Goal: Task Accomplishment & Management: Complete application form

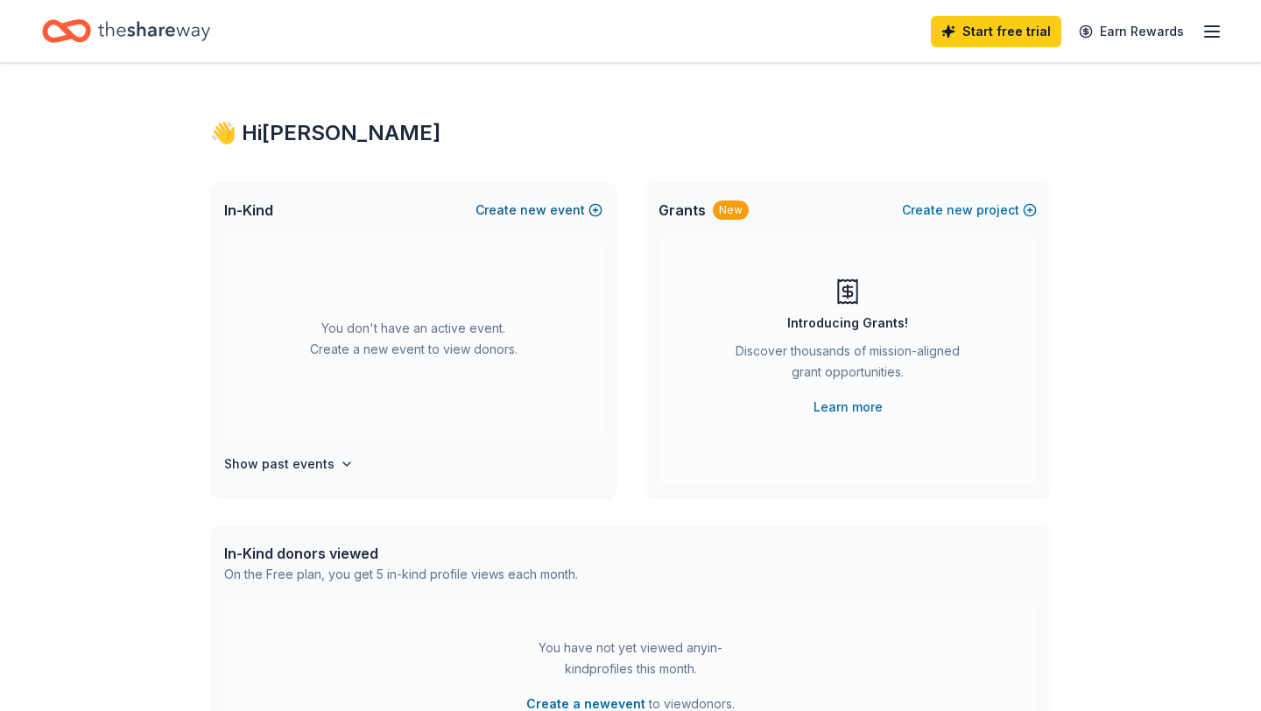
click at [585, 207] on button "Create new event" at bounding box center [539, 210] width 127 height 21
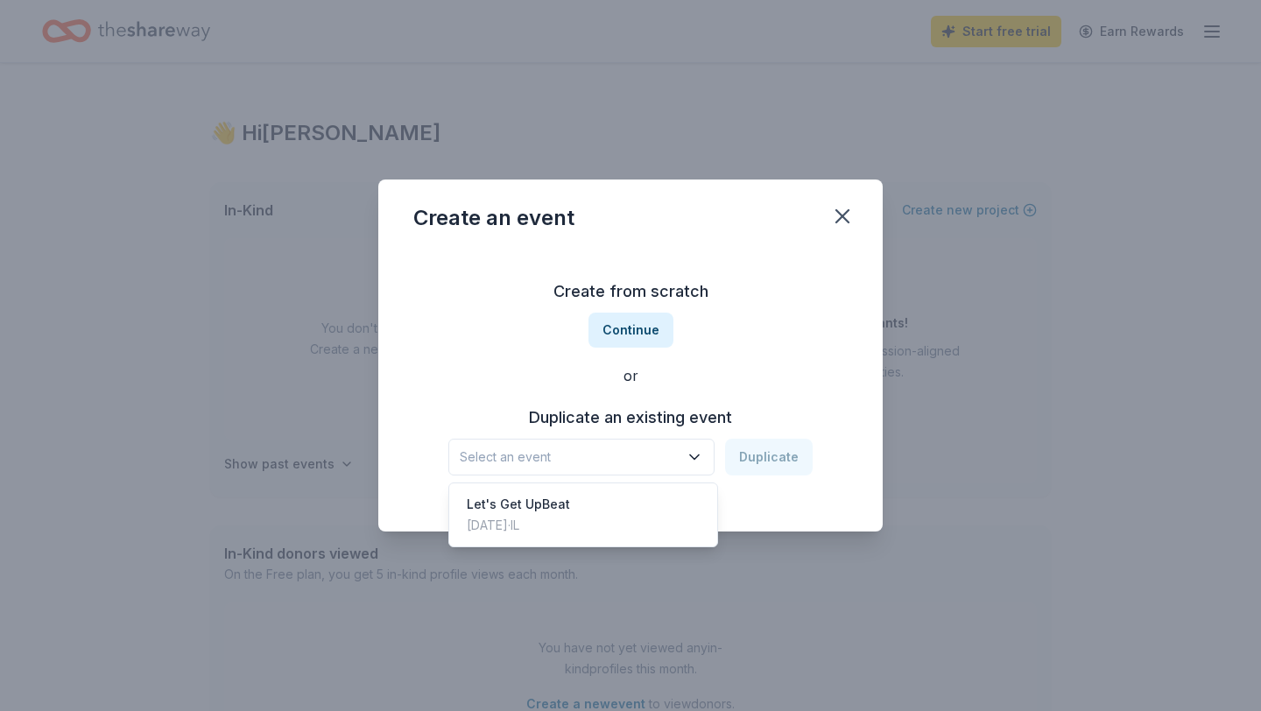
click at [596, 455] on span "Select an event" at bounding box center [569, 457] width 219 height 21
click at [579, 516] on div "Let's Get UpBeat [DATE] · IL" at bounding box center [583, 515] width 261 height 56
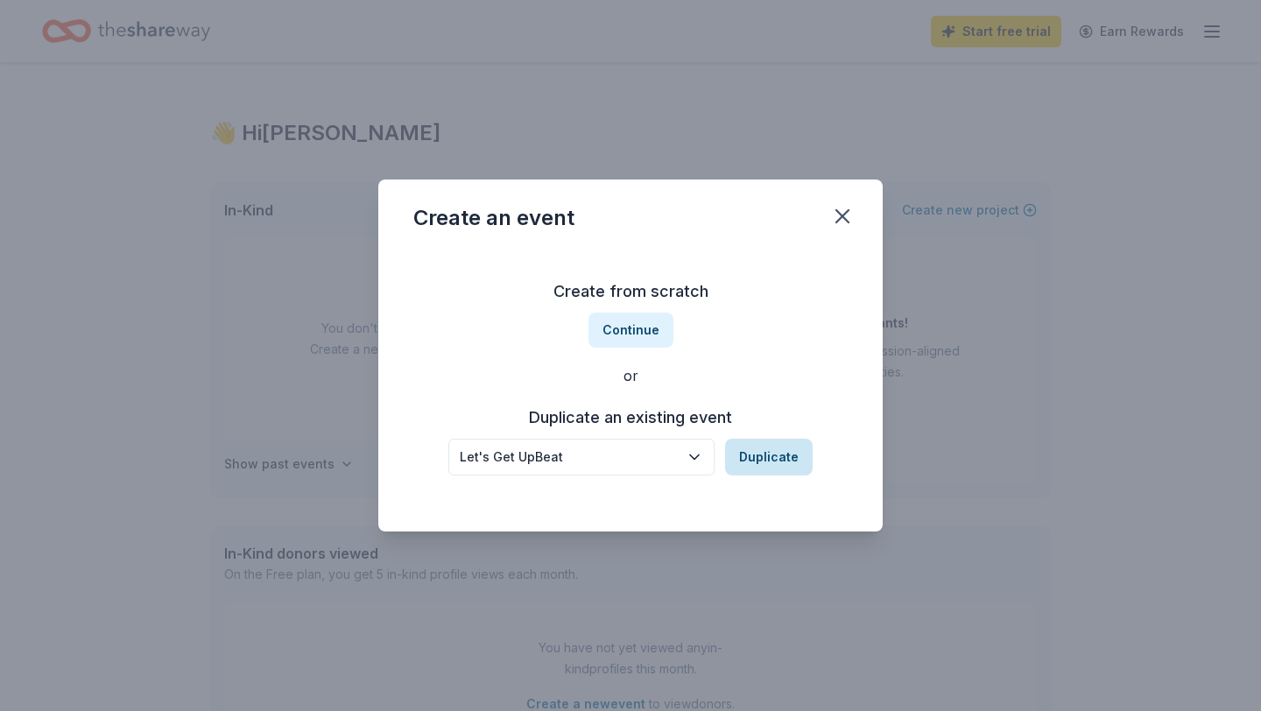
click at [779, 455] on button "Duplicate" at bounding box center [769, 457] width 88 height 37
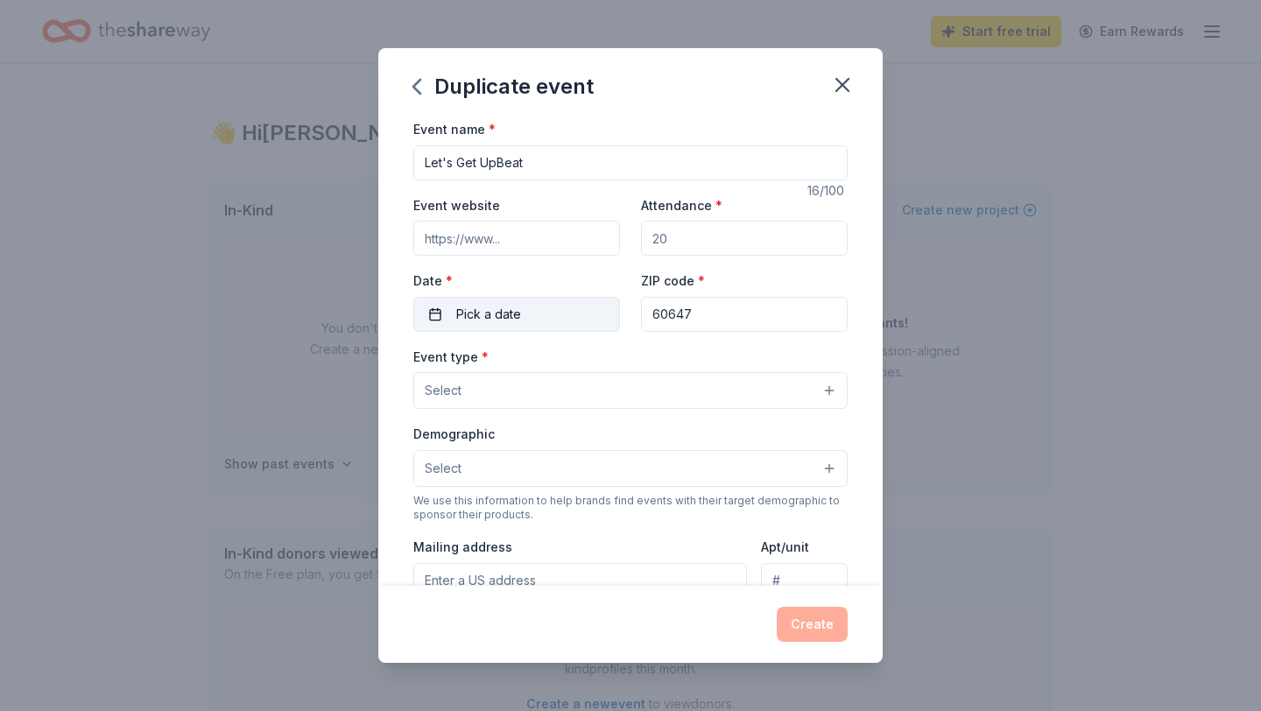
click at [488, 325] on button "Pick a date" at bounding box center [516, 314] width 207 height 35
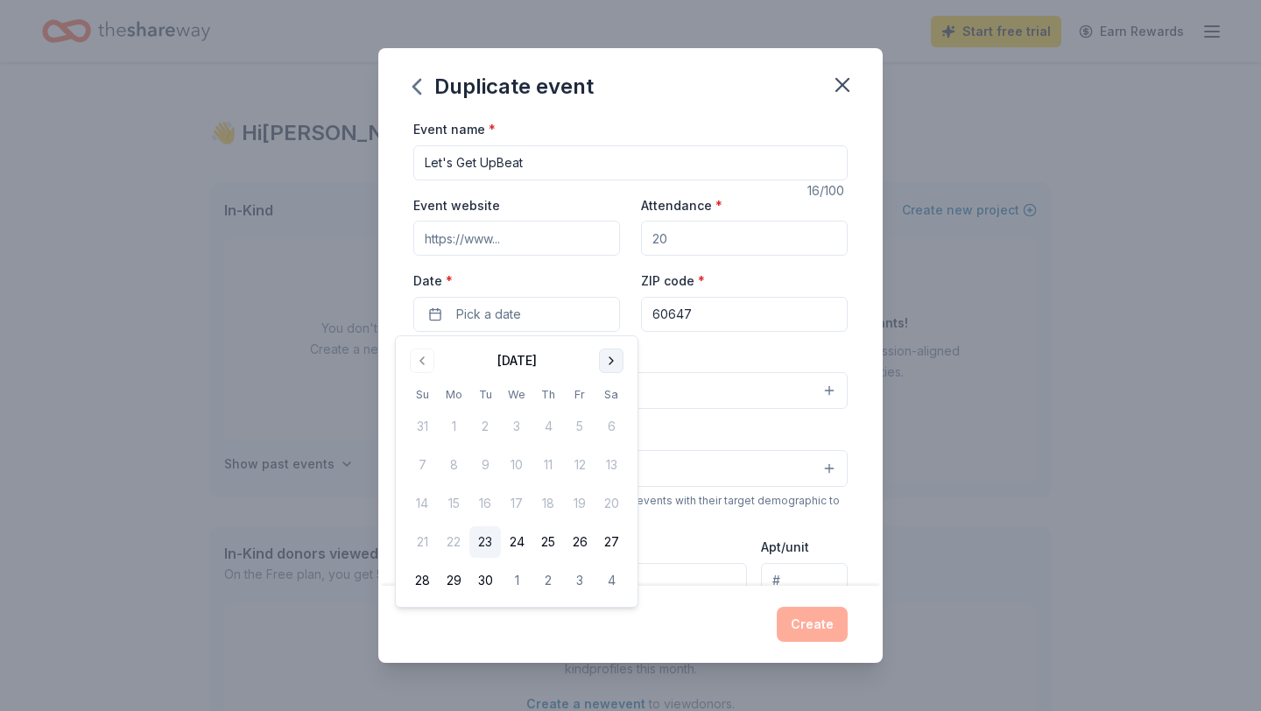
click at [615, 361] on button "Go to next month" at bounding box center [611, 361] width 25 height 25
click at [551, 508] on button "13" at bounding box center [548, 504] width 32 height 32
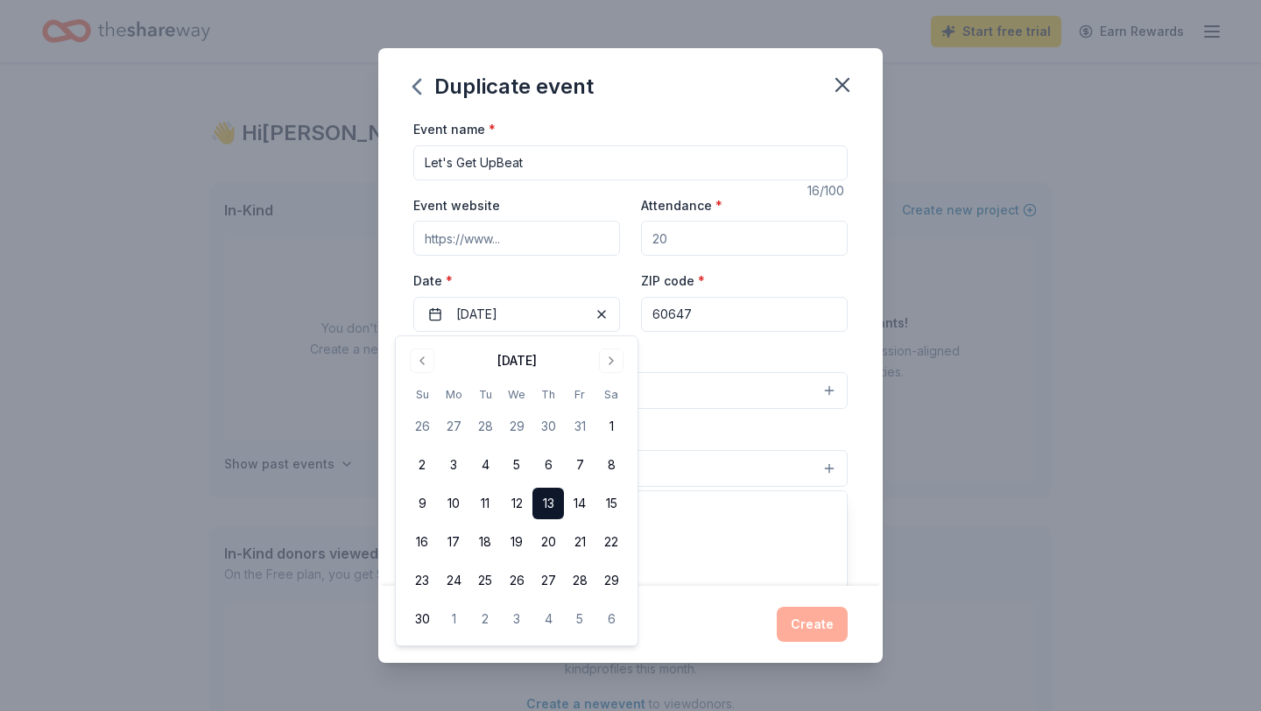
click at [721, 450] on button "Select" at bounding box center [630, 468] width 434 height 37
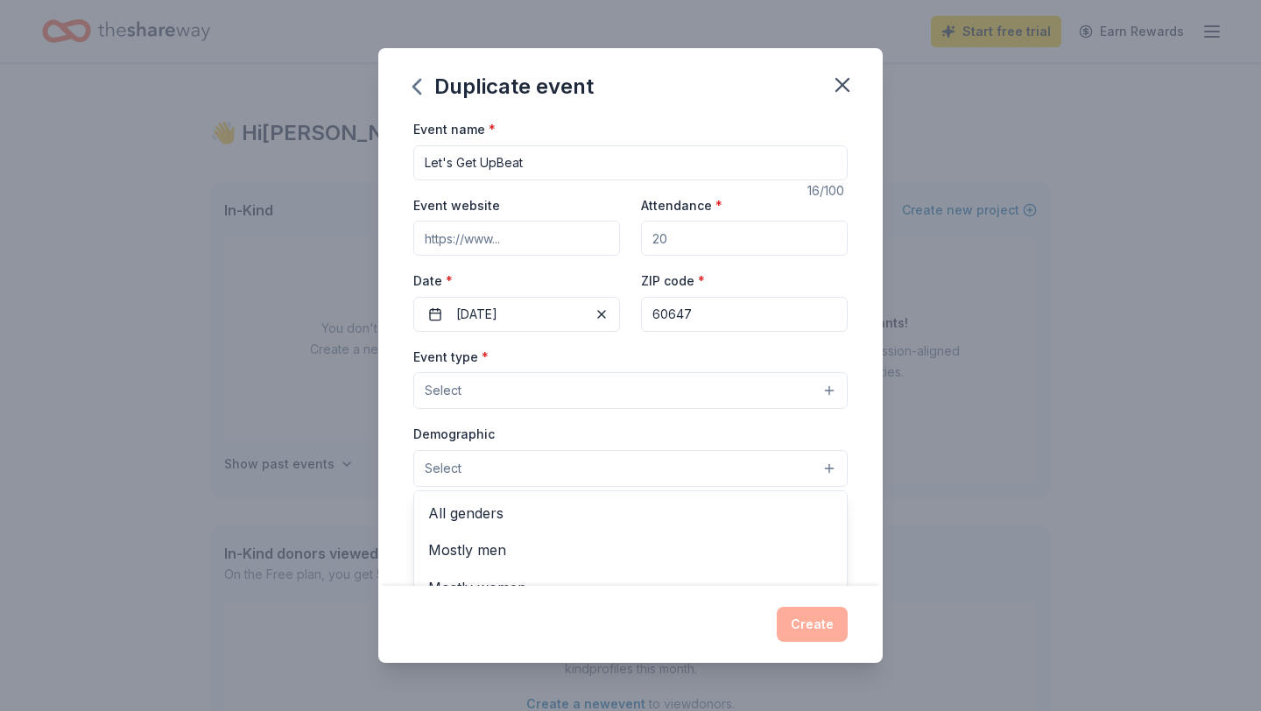
click at [563, 396] on div "Event type * Select Demographic Select All genders Mostly men Mostly women All …" at bounding box center [630, 530] width 434 height 369
click at [563, 396] on button "Select" at bounding box center [630, 390] width 434 height 37
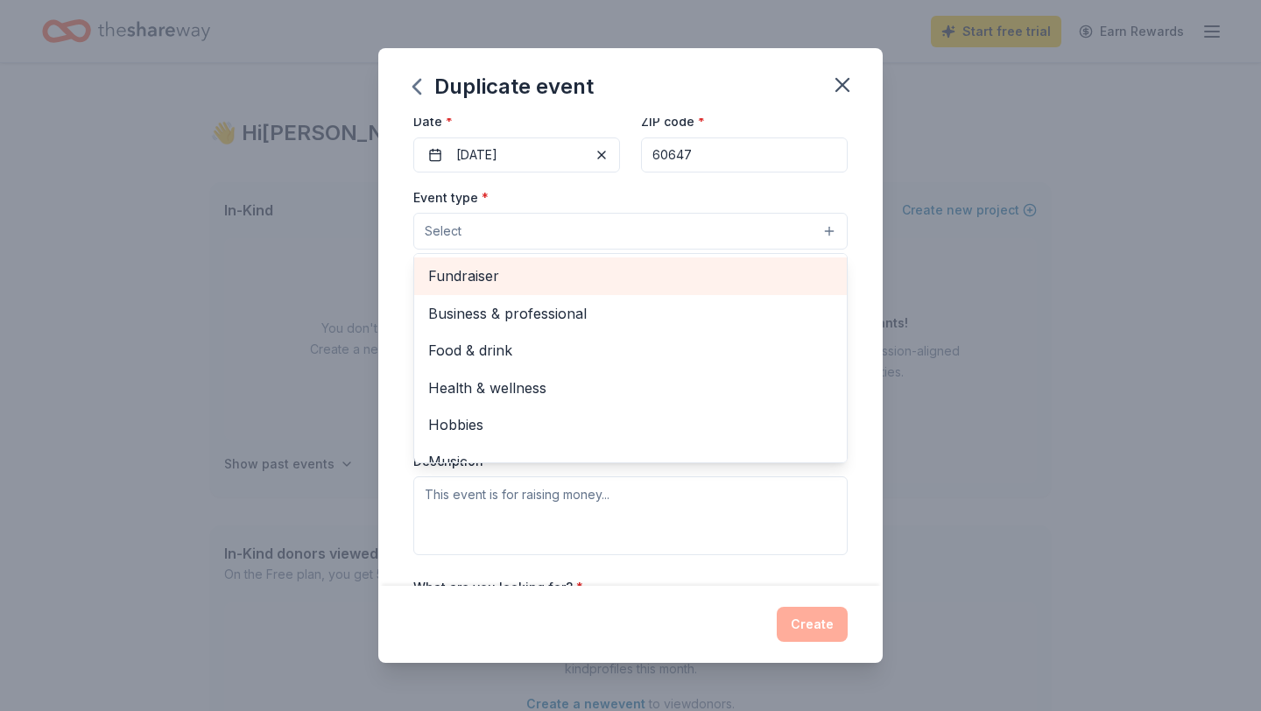
click at [574, 277] on span "Fundraiser" at bounding box center [630, 275] width 405 height 23
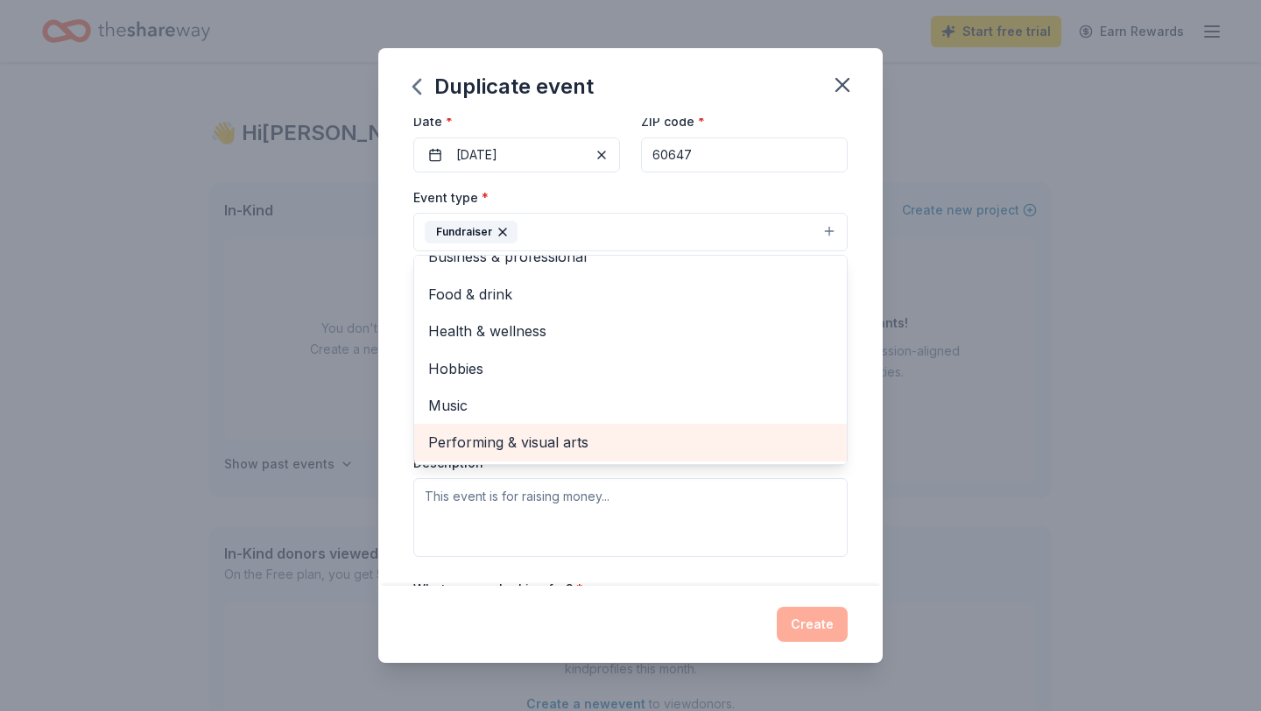
scroll to position [19, 0]
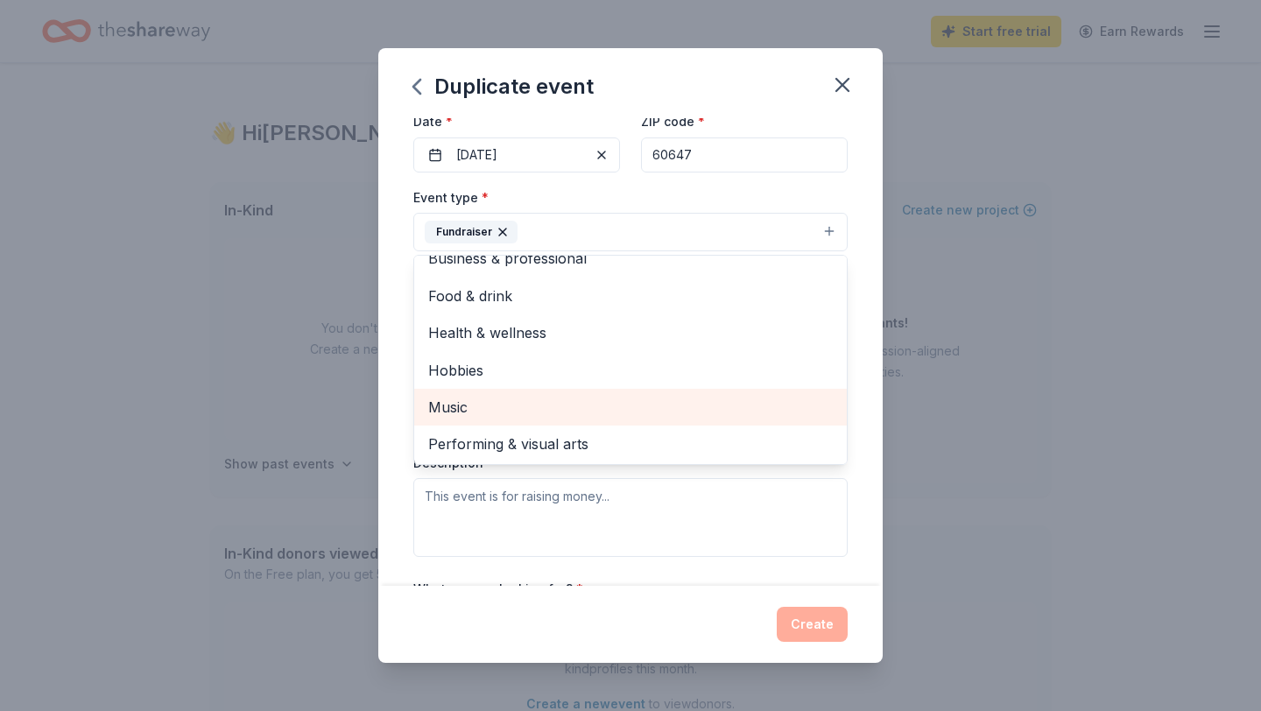
click at [518, 416] on span "Music" at bounding box center [630, 407] width 405 height 23
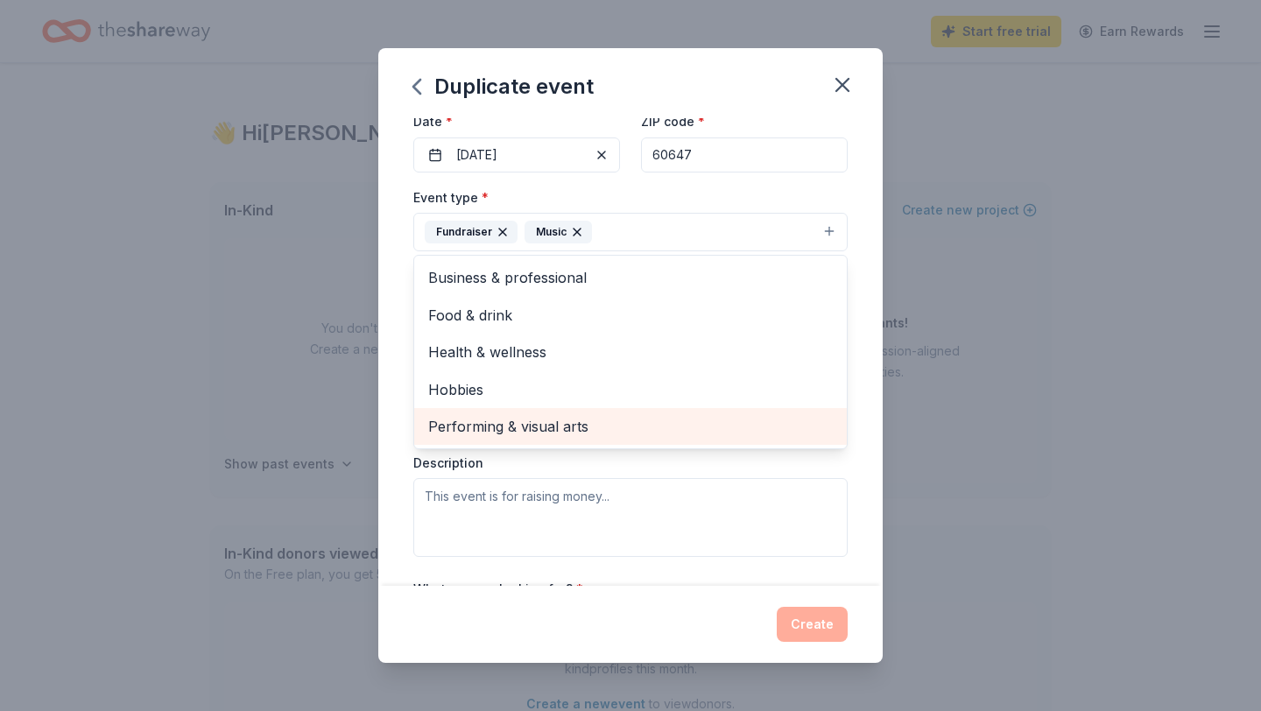
click at [576, 428] on span "Performing & visual arts" at bounding box center [630, 426] width 405 height 23
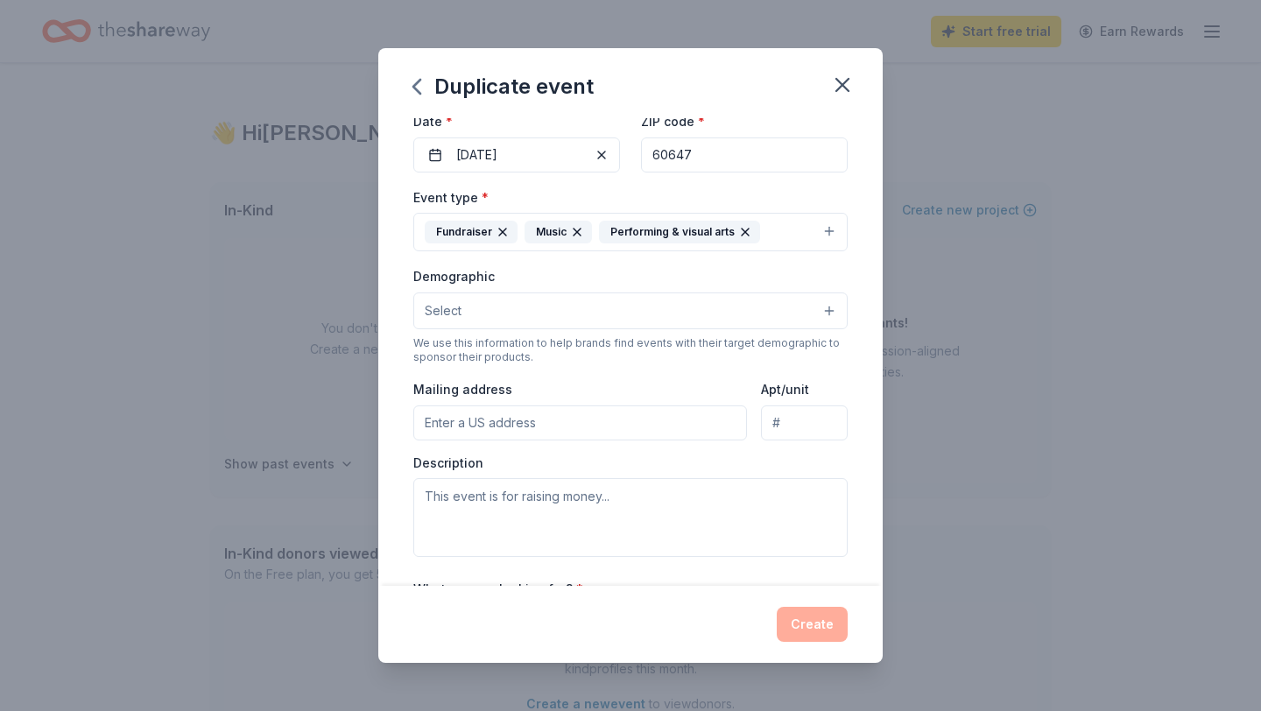
click at [743, 227] on icon "button" at bounding box center [745, 232] width 14 height 14
click at [719, 201] on div "Event type * Fundraiser Music" at bounding box center [630, 220] width 434 height 66
click at [638, 307] on button "Select" at bounding box center [630, 310] width 434 height 37
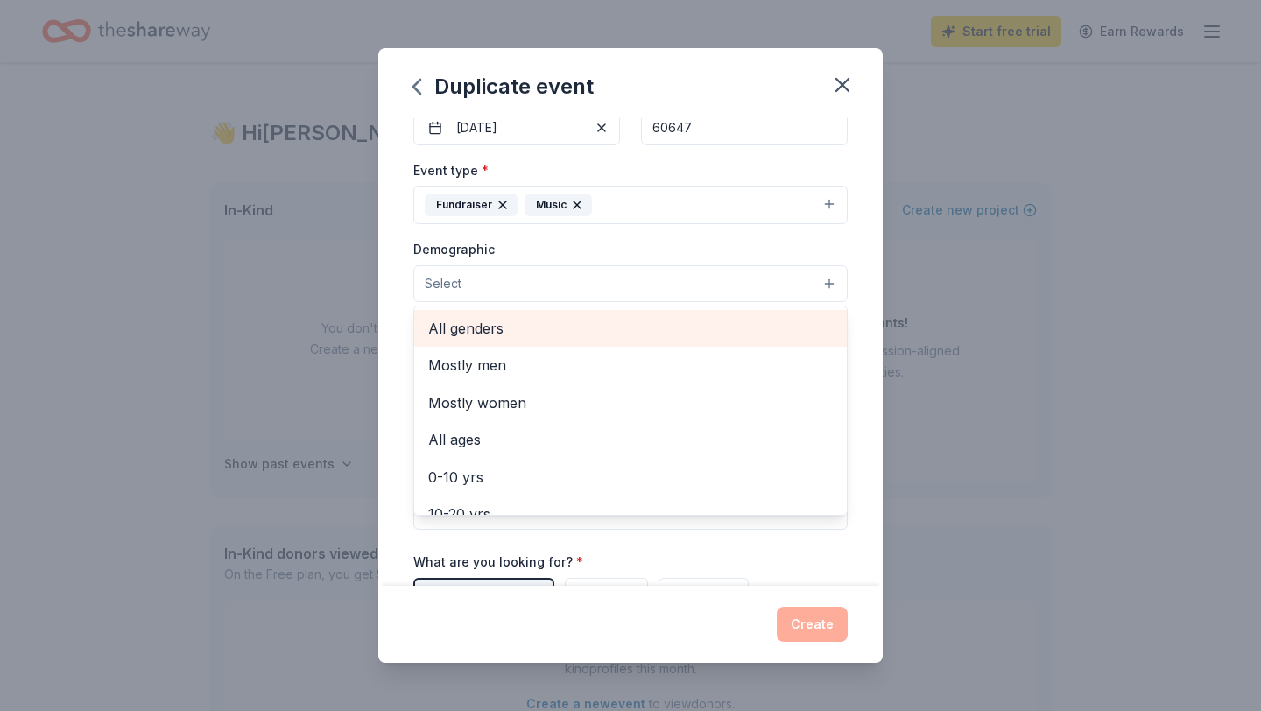
click at [468, 330] on span "All genders" at bounding box center [630, 328] width 405 height 23
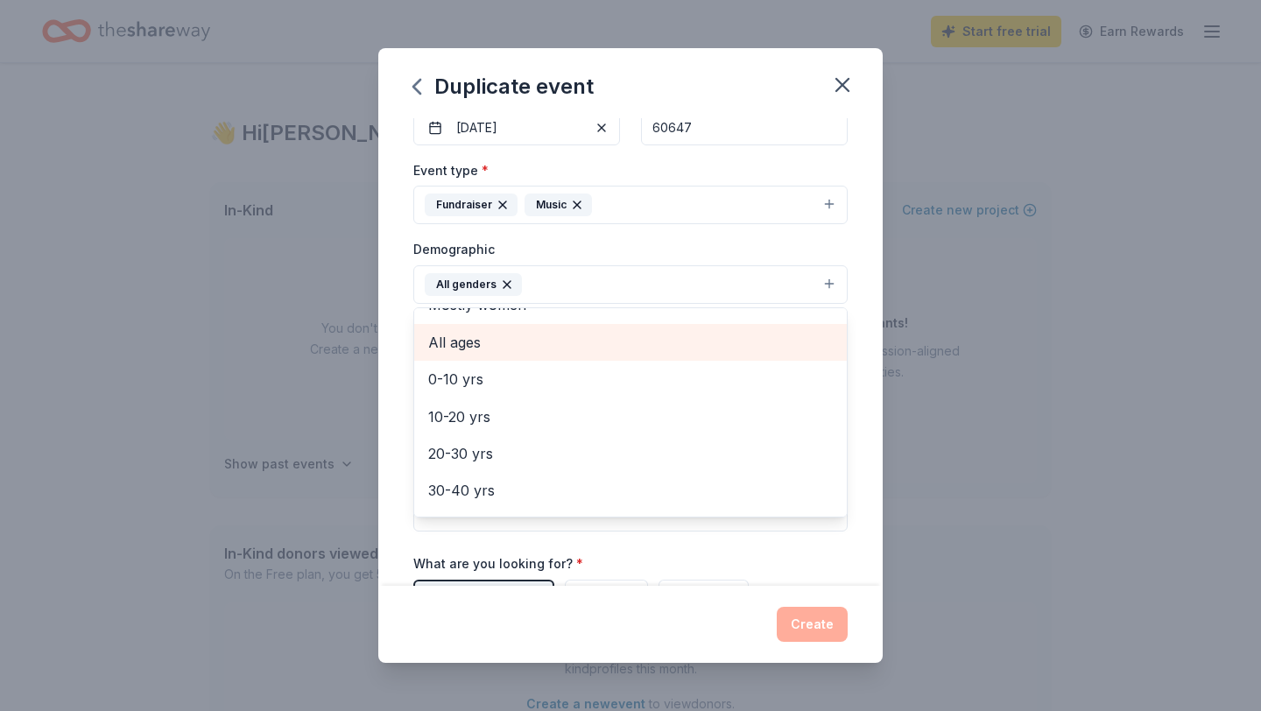
scroll to position [65, 0]
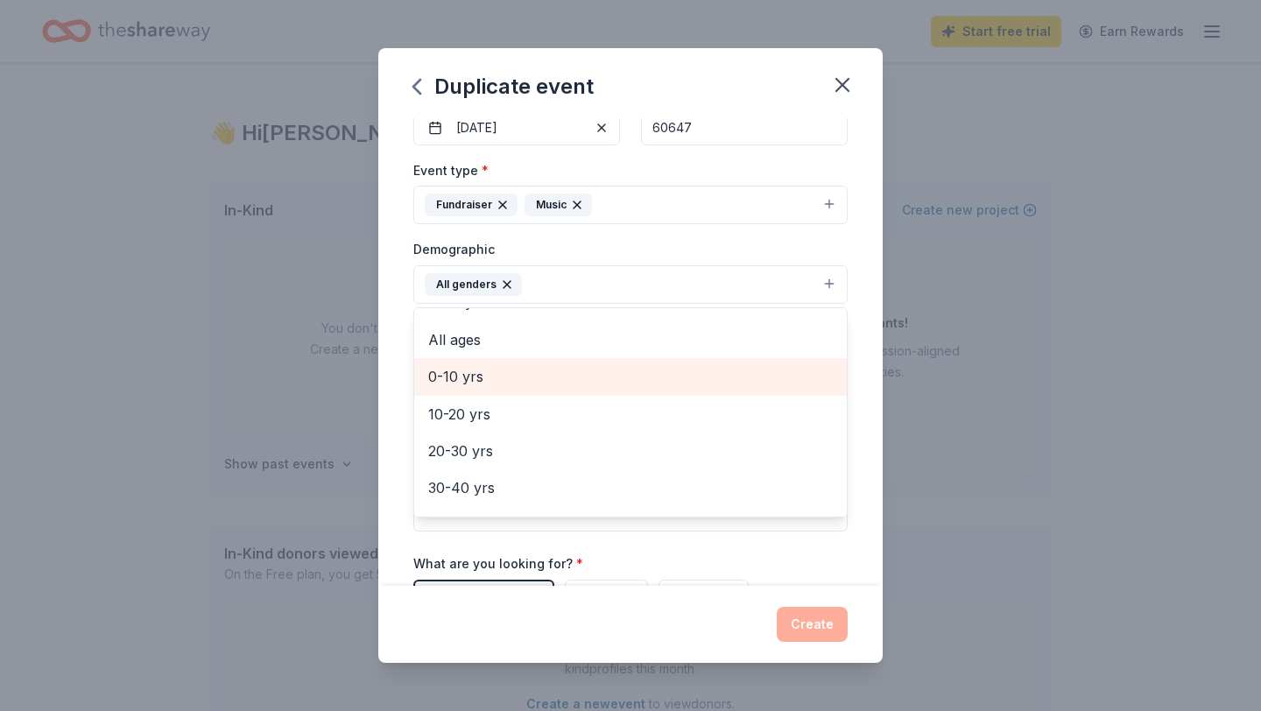
click at [474, 383] on span "0-10 yrs" at bounding box center [630, 376] width 405 height 23
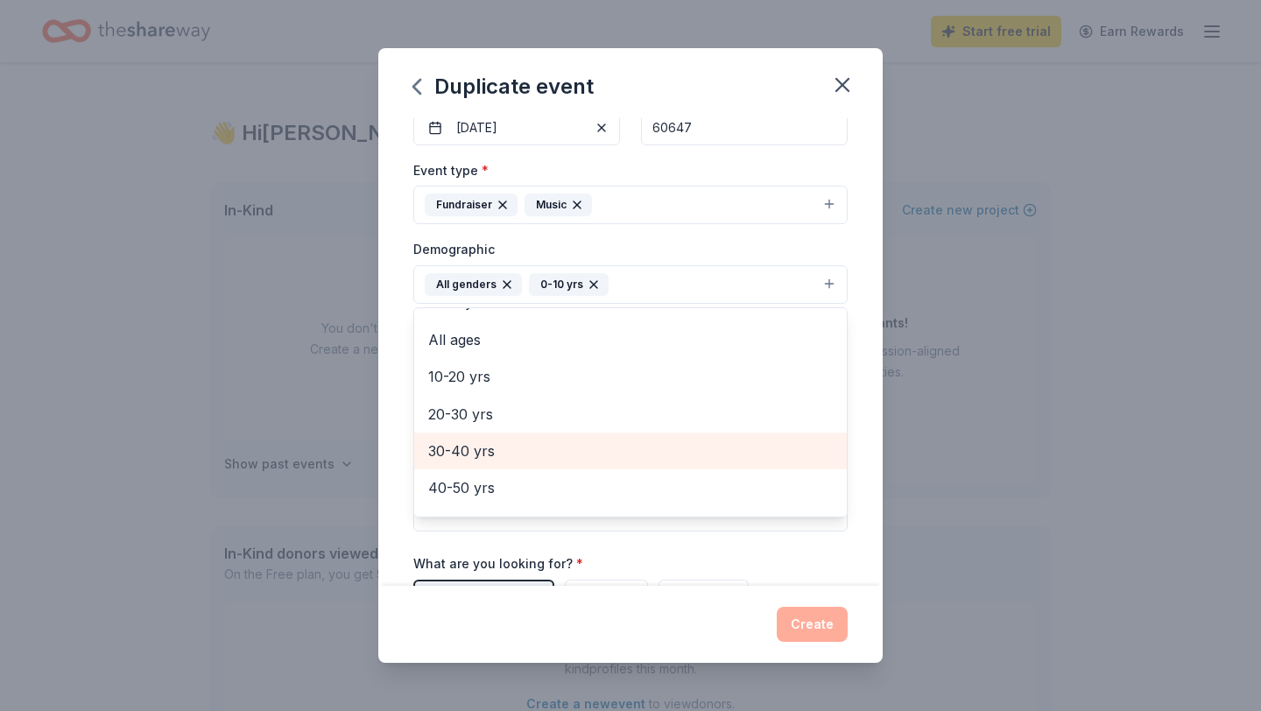
click at [460, 456] on span "30-40 yrs" at bounding box center [630, 451] width 405 height 23
click at [463, 448] on span "40-50 yrs" at bounding box center [630, 451] width 405 height 23
click at [484, 449] on span "50-60 yrs" at bounding box center [630, 451] width 405 height 23
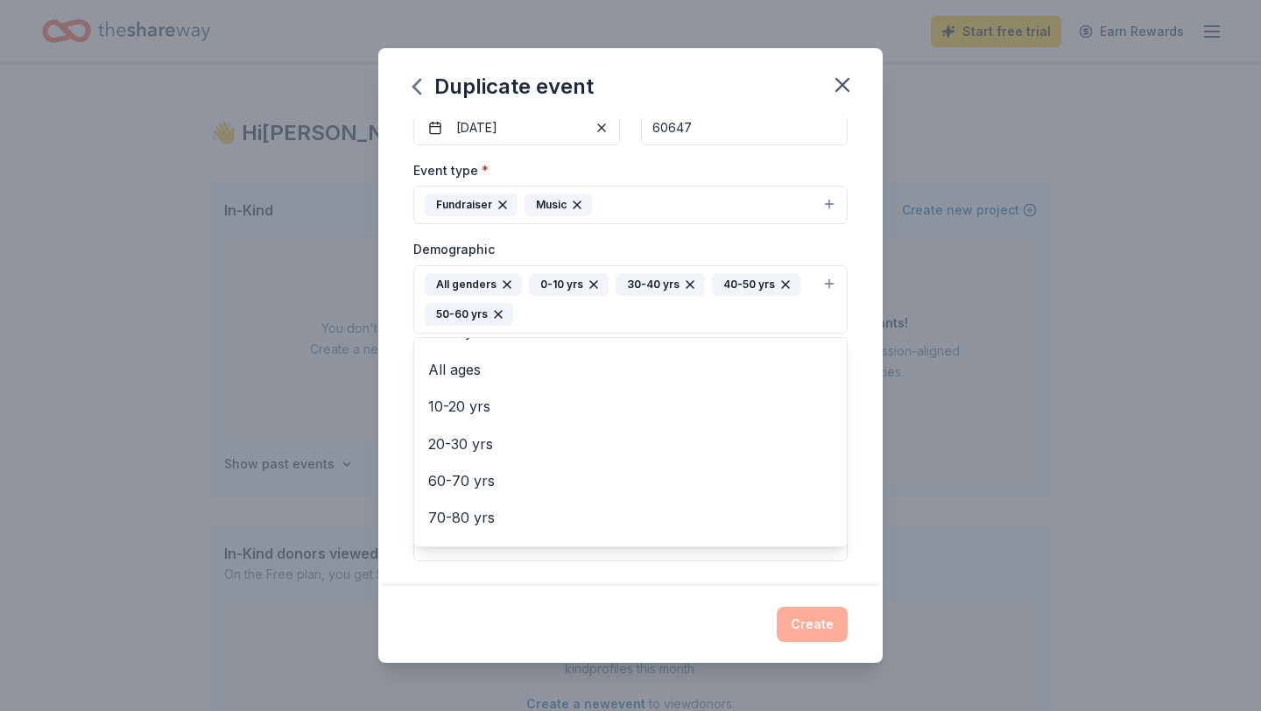
click at [615, 243] on div "Demographic All genders 0-10 yrs 30-40 yrs 40-50 yrs 50-60 yrs Mostly men Mostl…" at bounding box center [630, 285] width 434 height 95
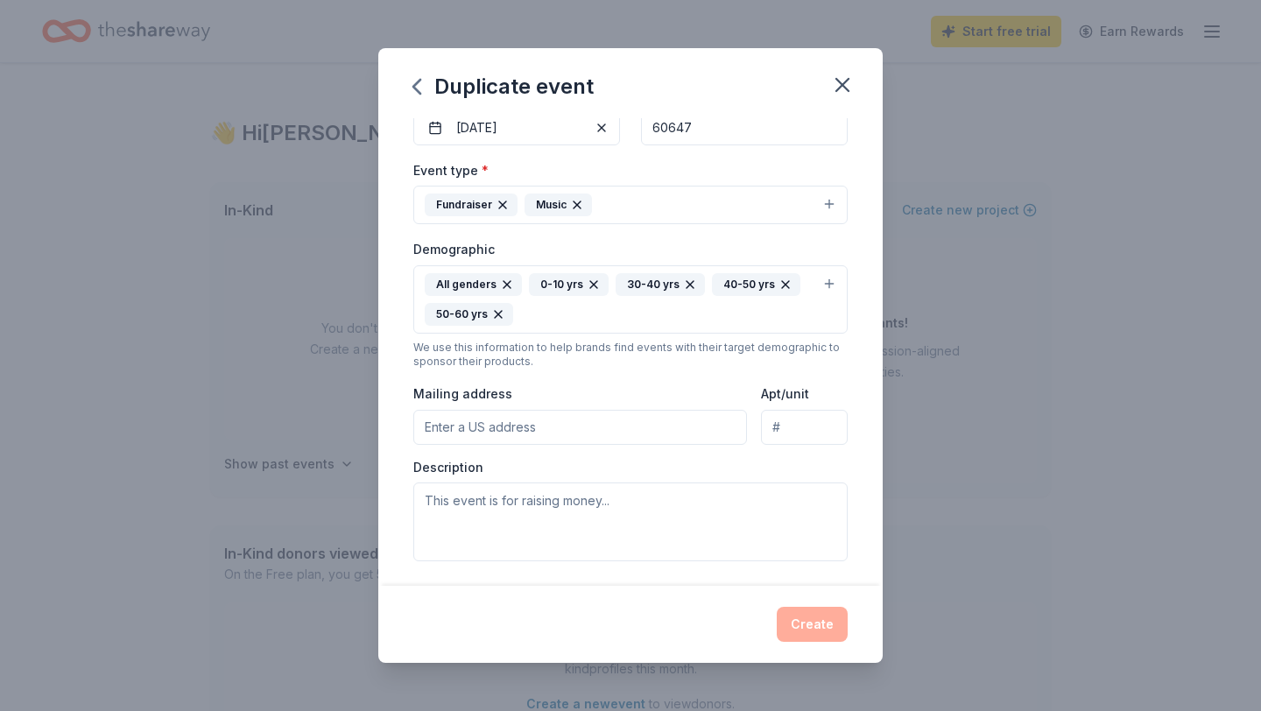
click at [528, 432] on input "Mailing address" at bounding box center [580, 427] width 334 height 35
type input "1"
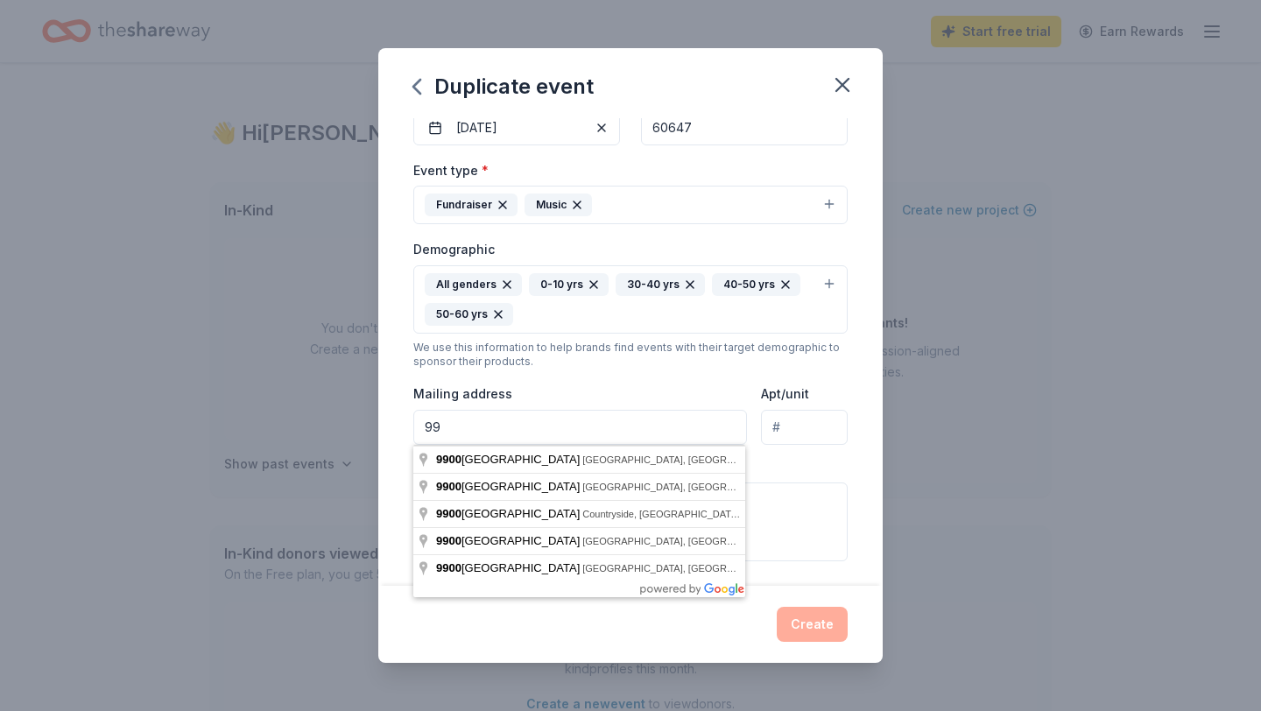
type input "9"
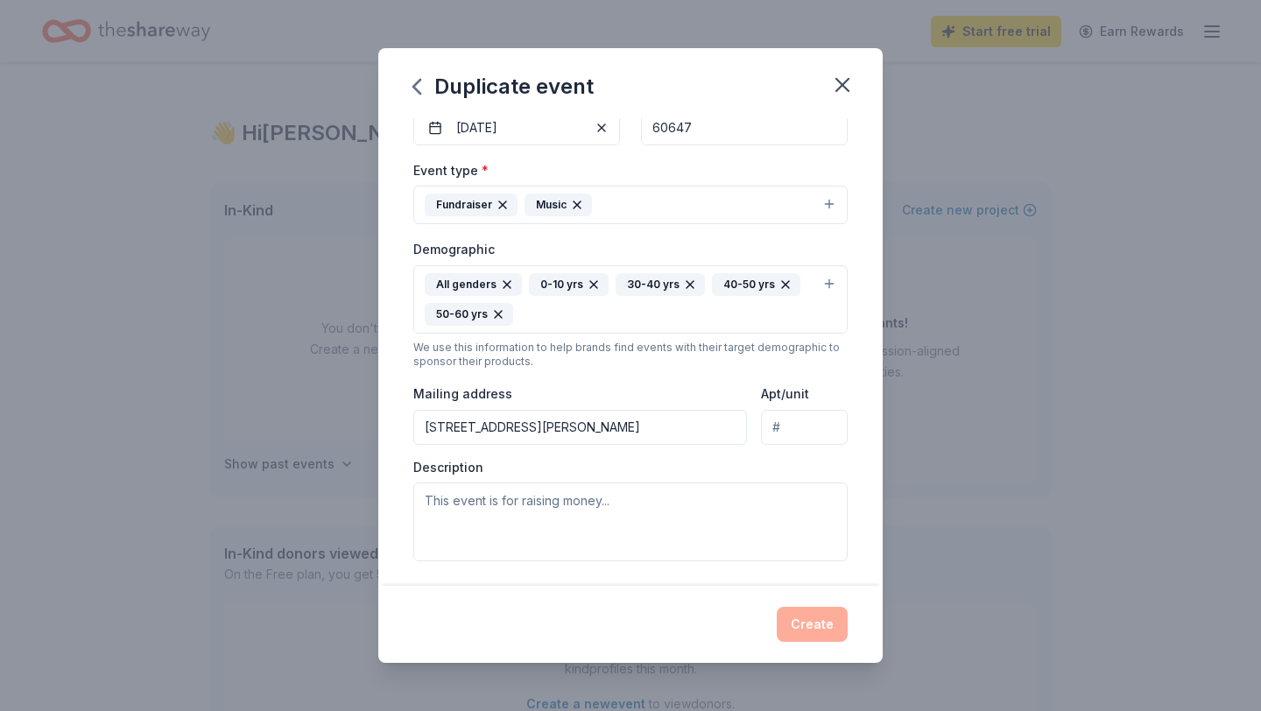
type input "[STREET_ADDRESS][PERSON_NAME]"
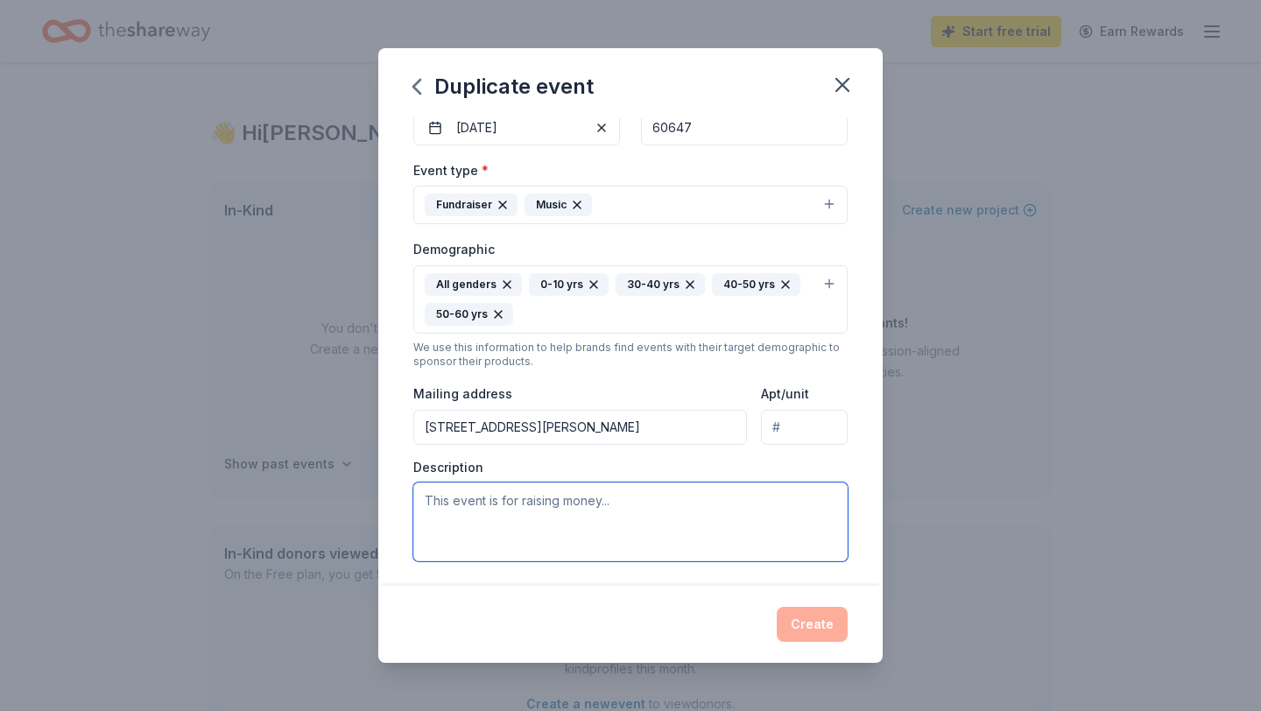
paste textarea "Join us for an intimate evening of music, philanthropy and hearing about UpBeat…"
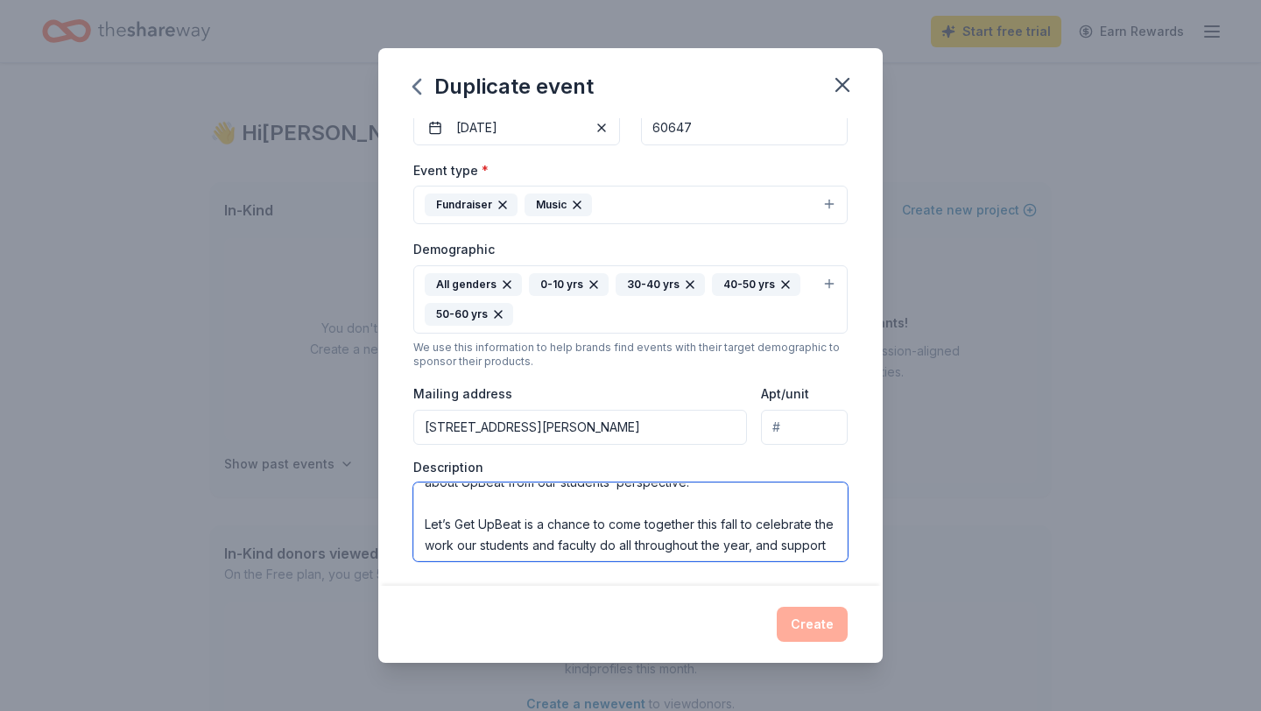
scroll to position [0, 0]
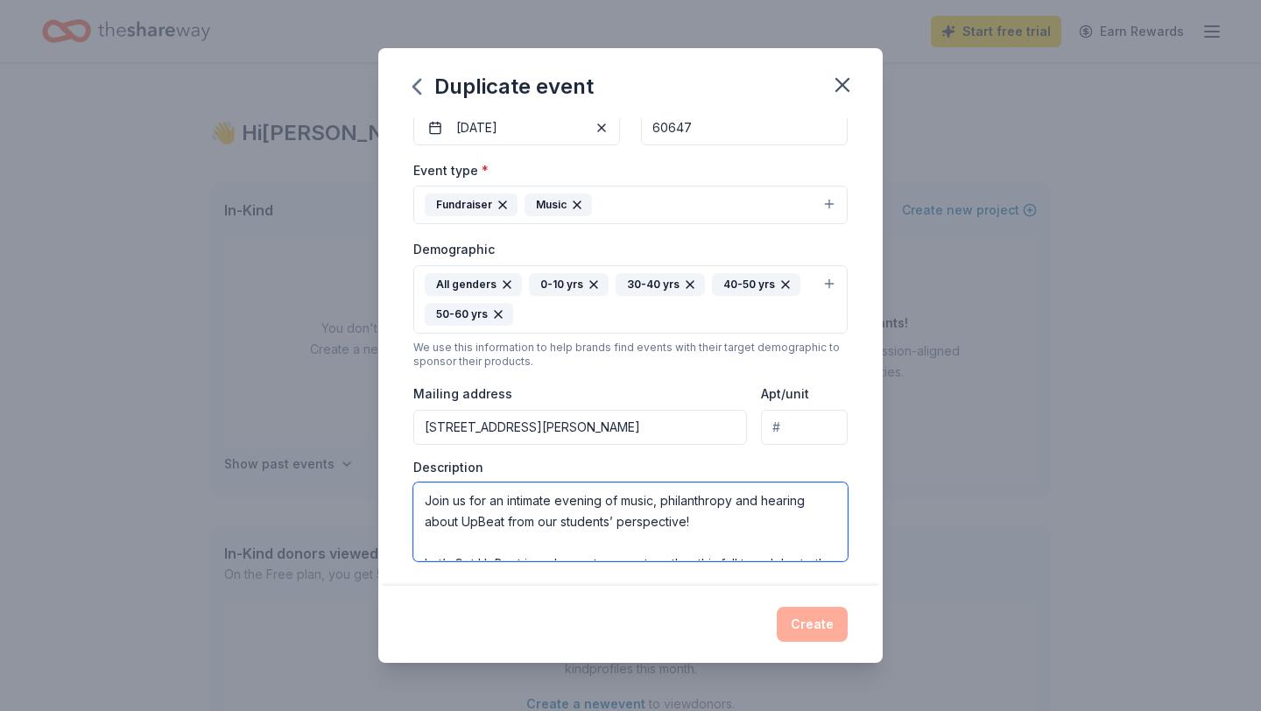
drag, startPoint x: 503, startPoint y: 542, endPoint x: 362, endPoint y: 476, distance: 155.5
click at [362, 476] on div "Duplicate event Event name * Let's Get UpBeat 16 /100 Event website Attendance …" at bounding box center [630, 355] width 1261 height 711
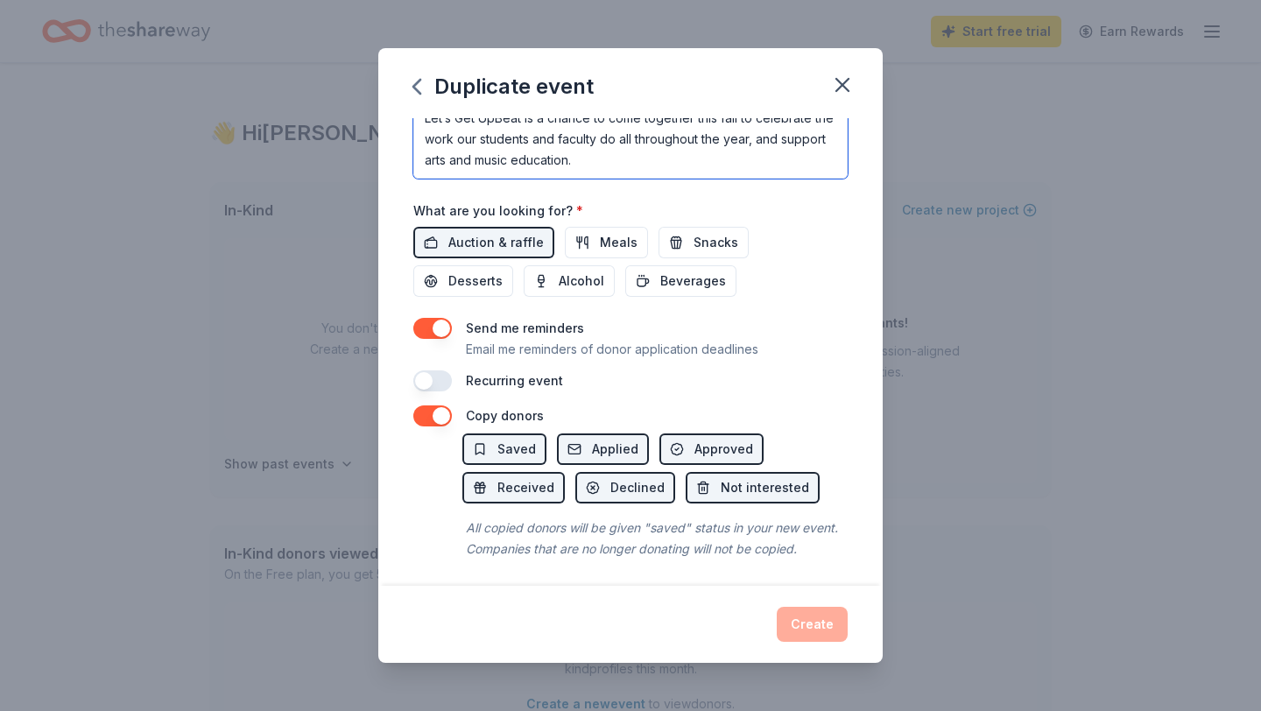
scroll to position [574, 0]
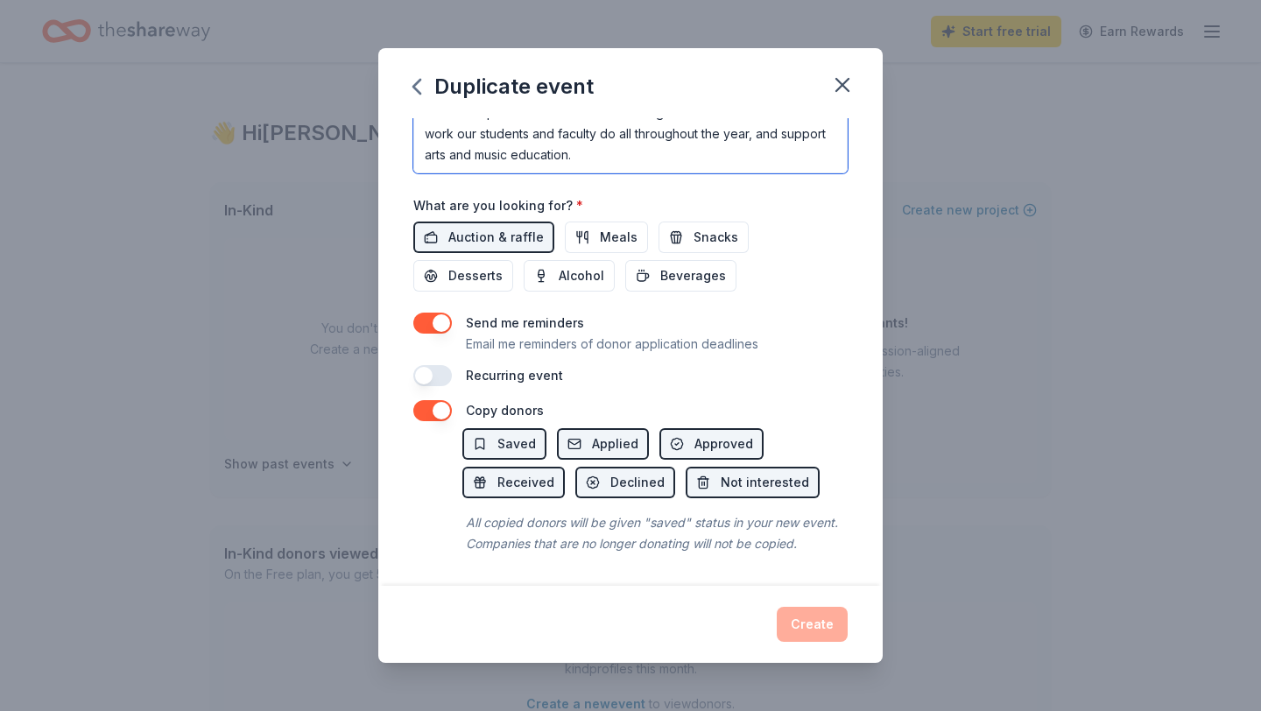
type textarea "Let’s Get UpBeat is a chance to come together this fall to celebrate the work o…"
click at [438, 313] on button "button" at bounding box center [432, 323] width 39 height 21
click at [812, 628] on div "Create" at bounding box center [630, 624] width 434 height 35
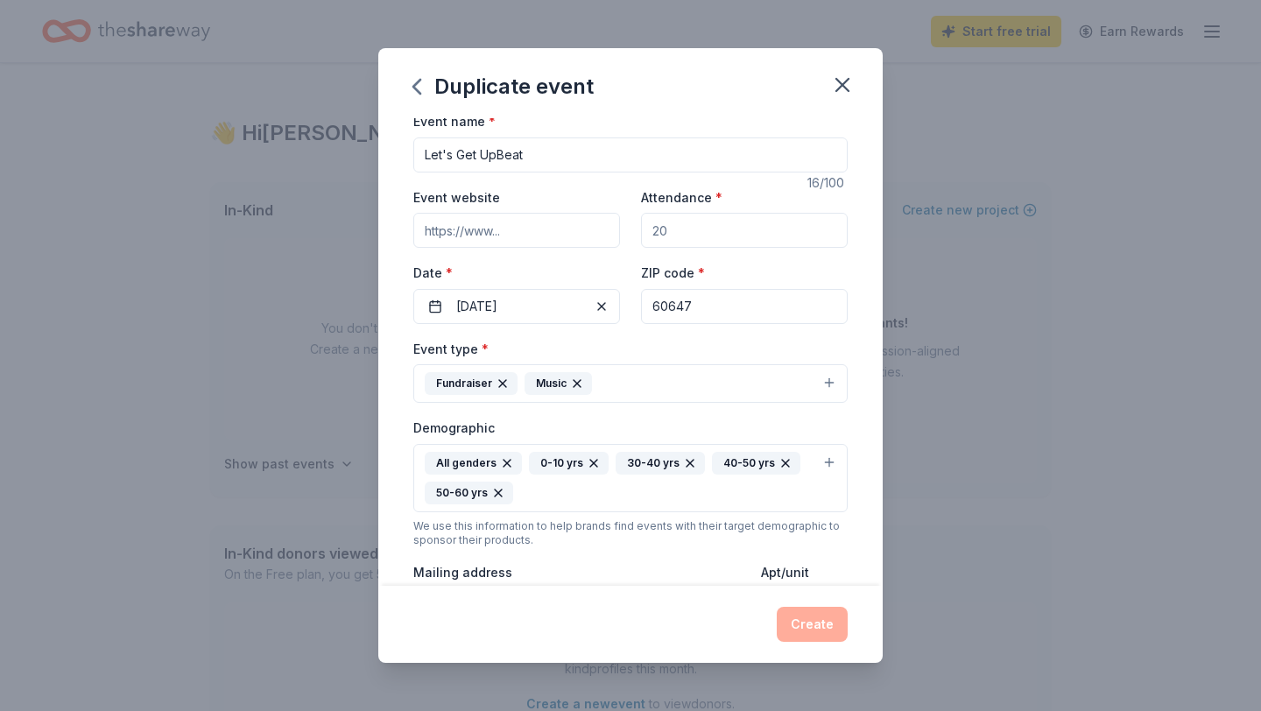
scroll to position [0, 0]
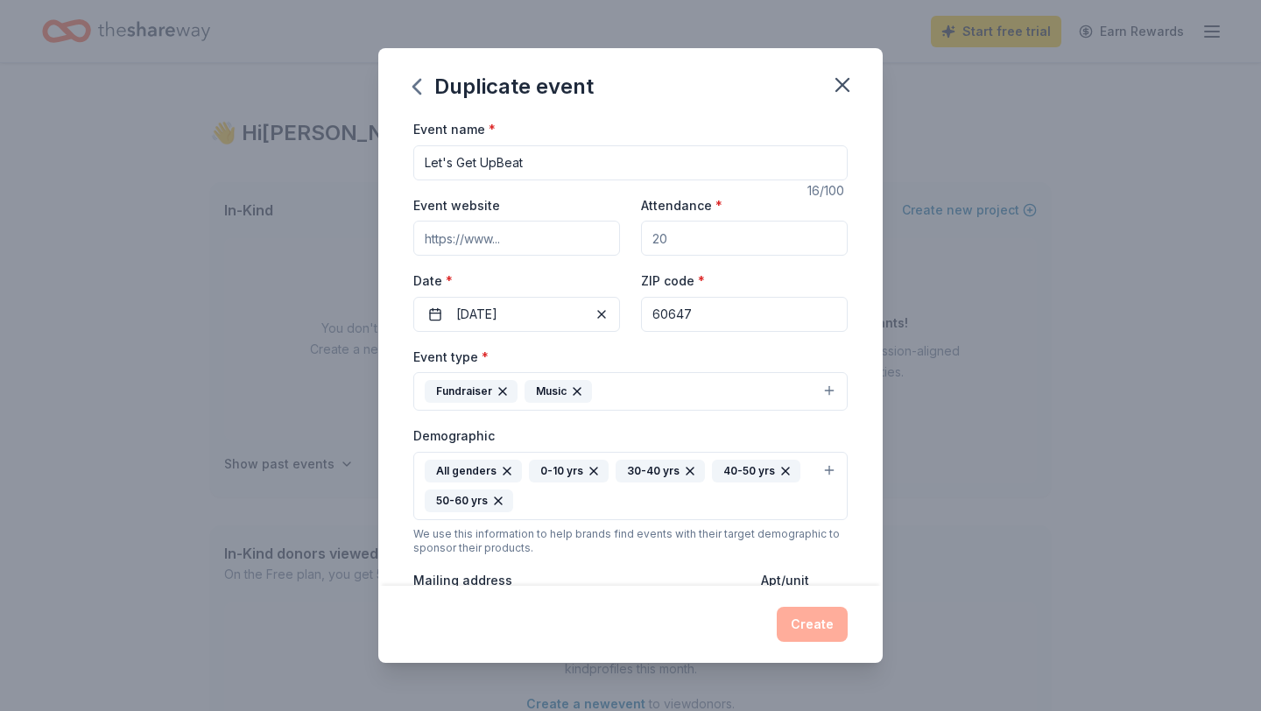
click at [528, 239] on input "Event website" at bounding box center [516, 238] width 207 height 35
paste input "[URL][DOMAIN_NAME]"
type input "[URL][DOMAIN_NAME]"
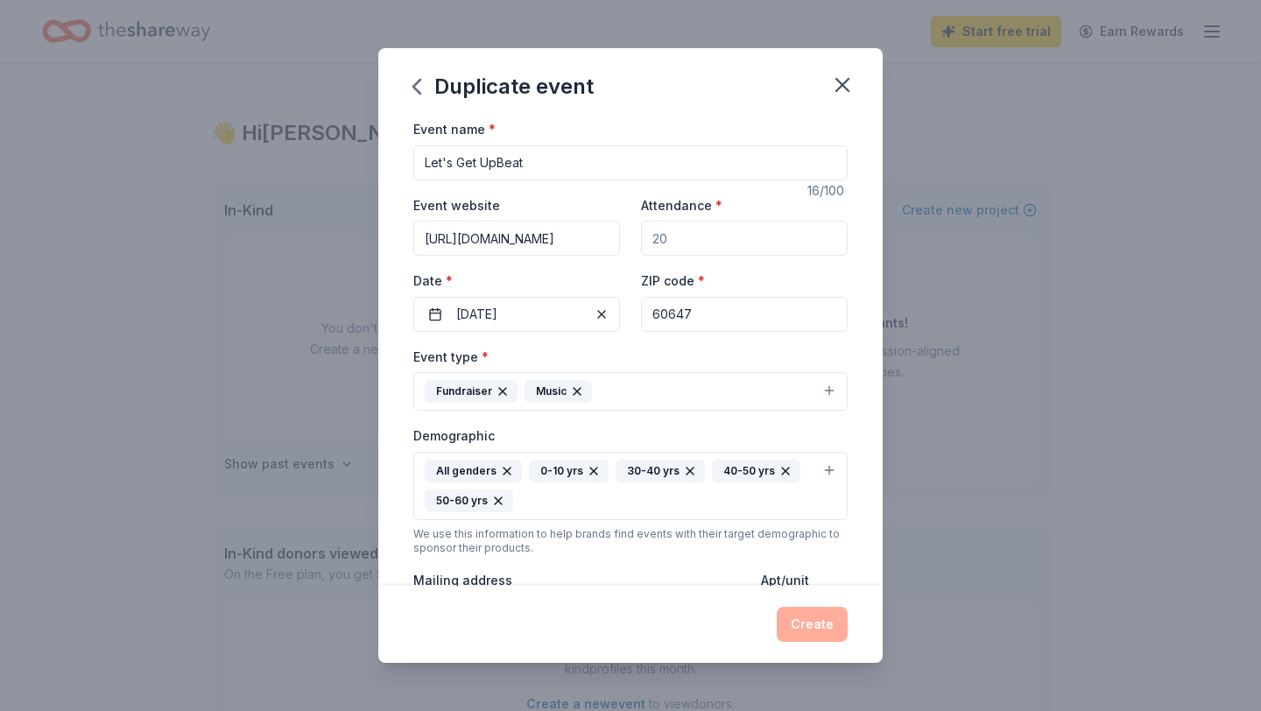
click at [699, 225] on input "Attendance *" at bounding box center [744, 238] width 207 height 35
type input "70"
click at [807, 630] on button "Create" at bounding box center [812, 624] width 71 height 35
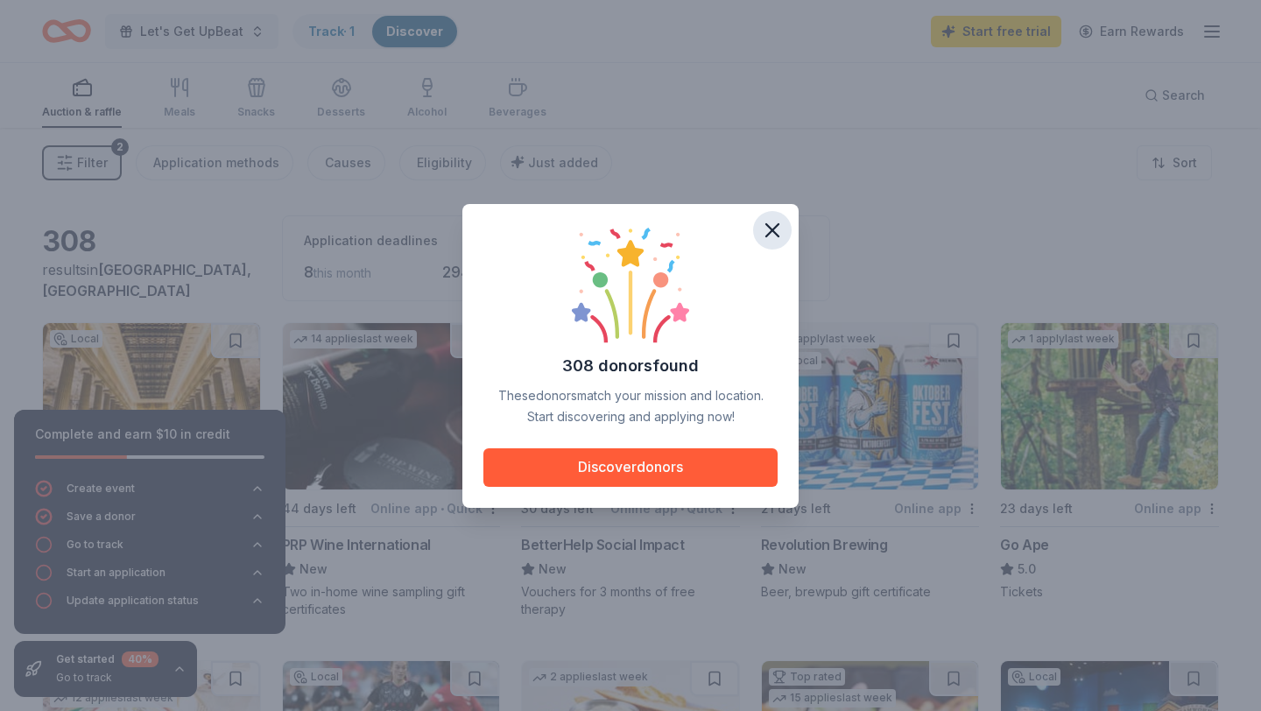
click at [773, 229] on icon "button" at bounding box center [772, 230] width 12 height 12
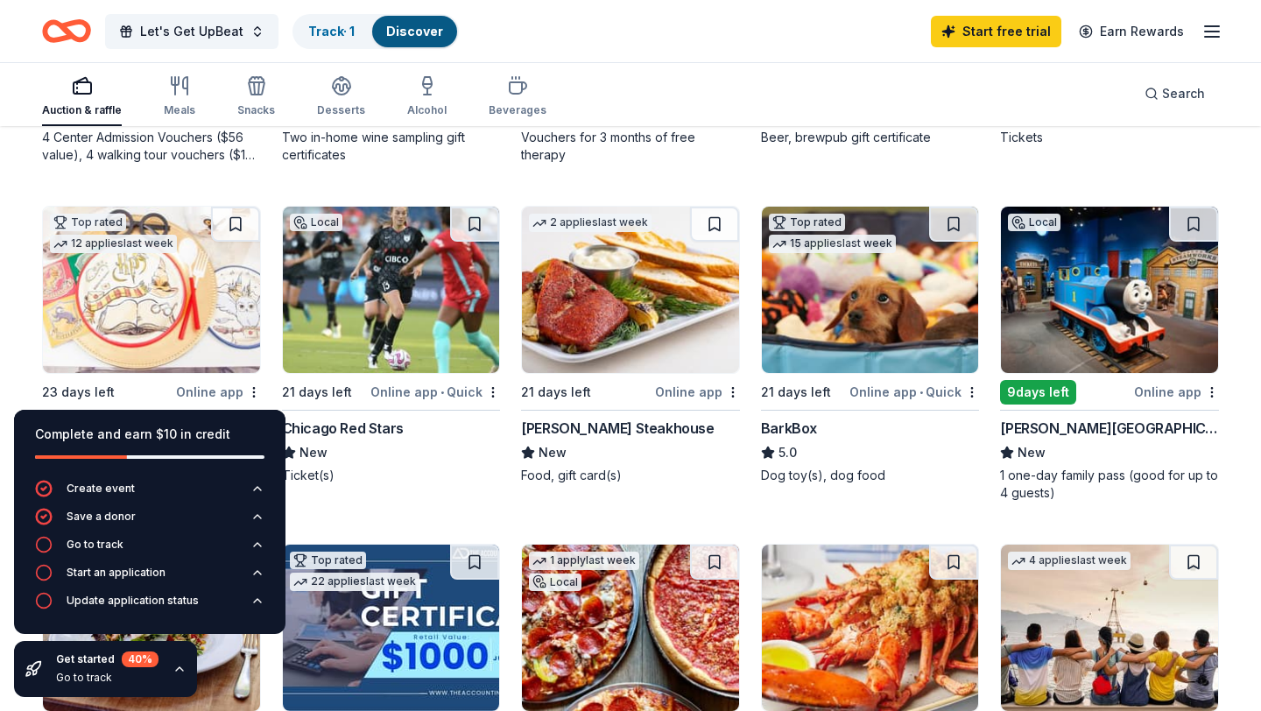
scroll to position [452, 0]
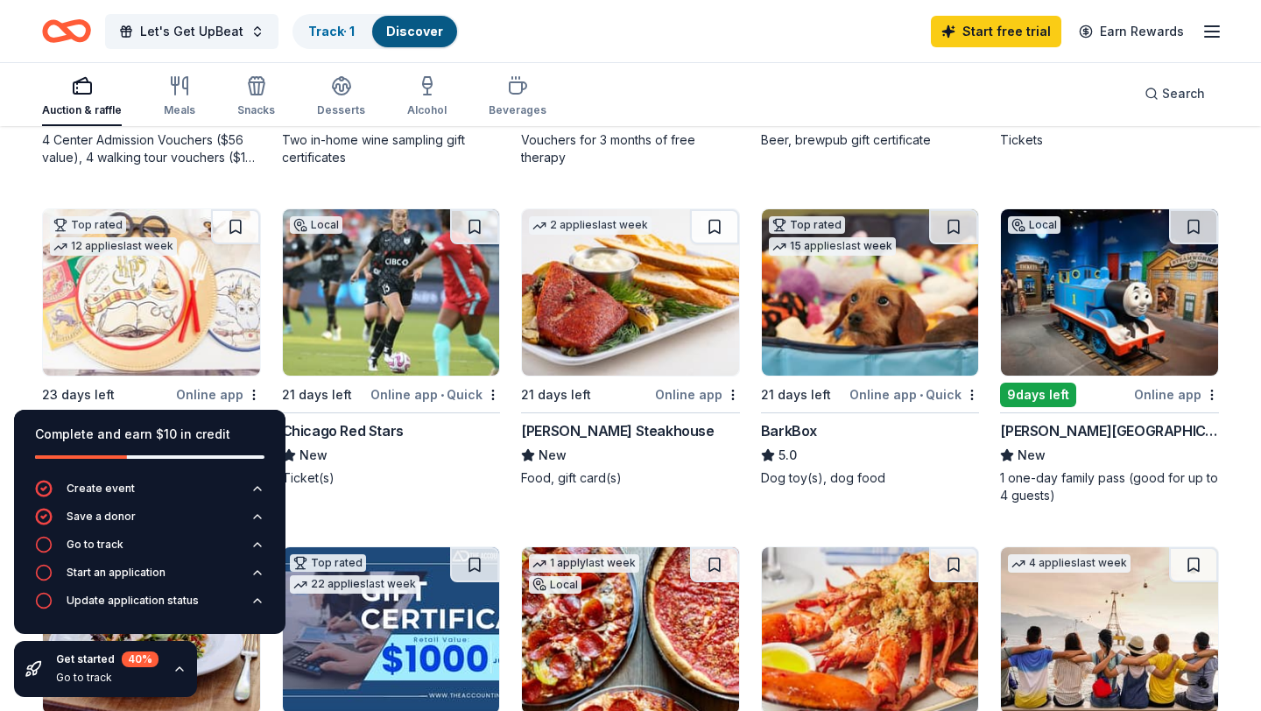
click at [177, 673] on icon "button" at bounding box center [180, 669] width 14 height 14
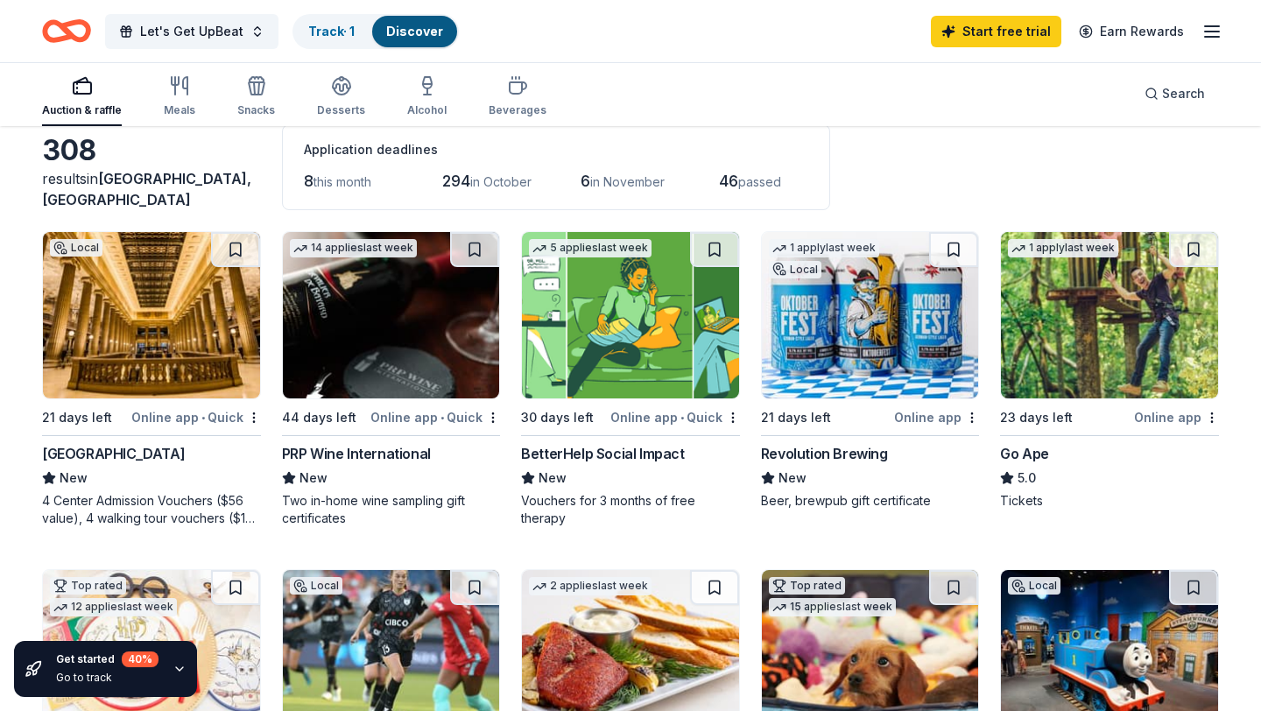
scroll to position [101, 0]
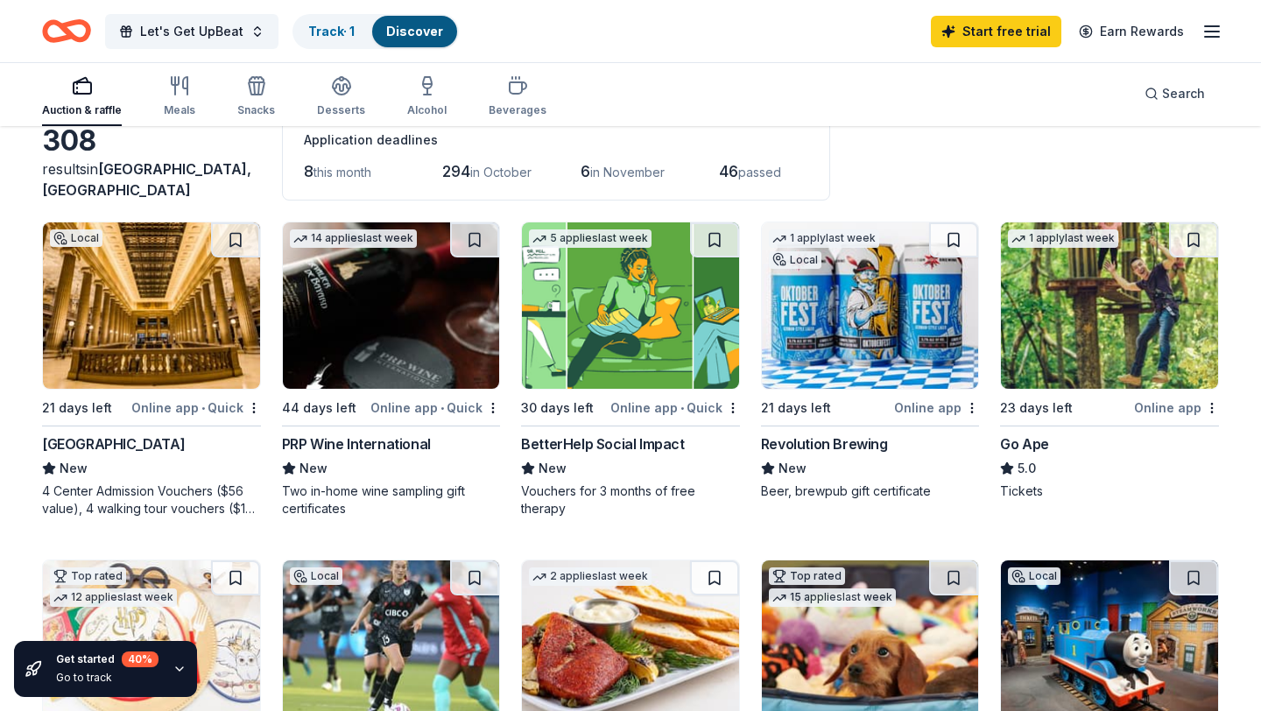
click at [137, 318] on img at bounding box center [151, 305] width 217 height 166
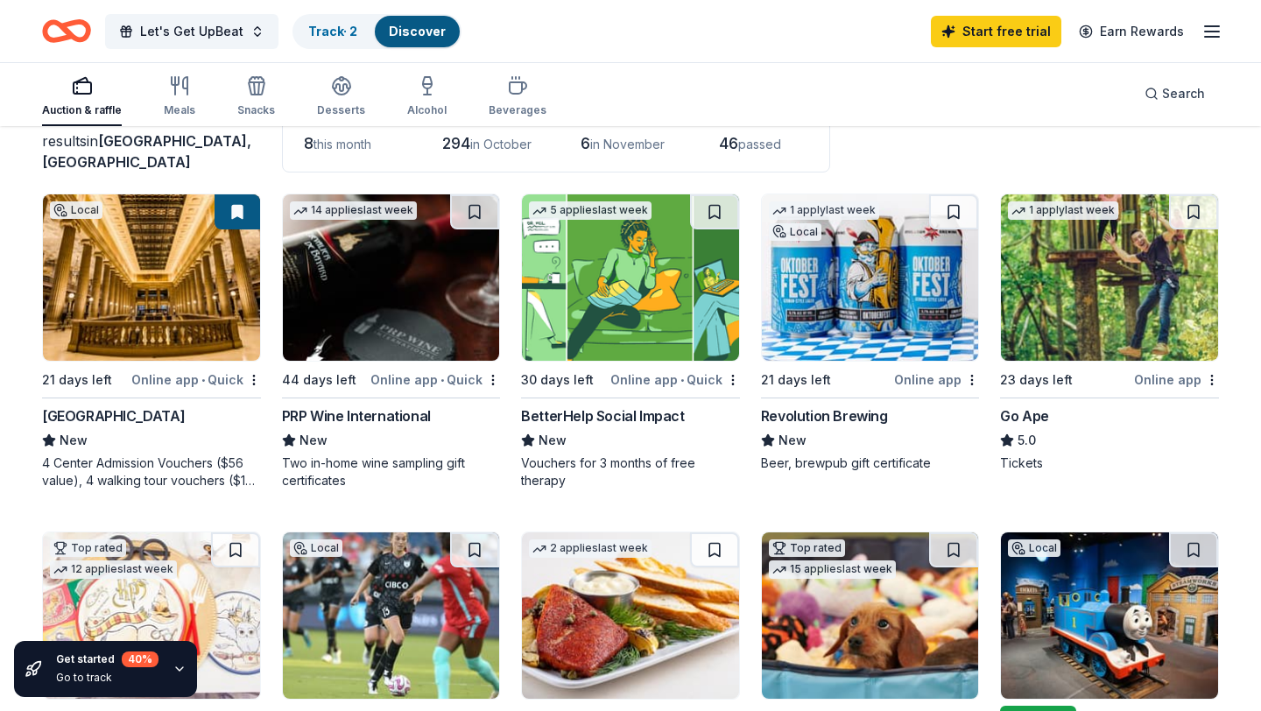
scroll to position [116, 0]
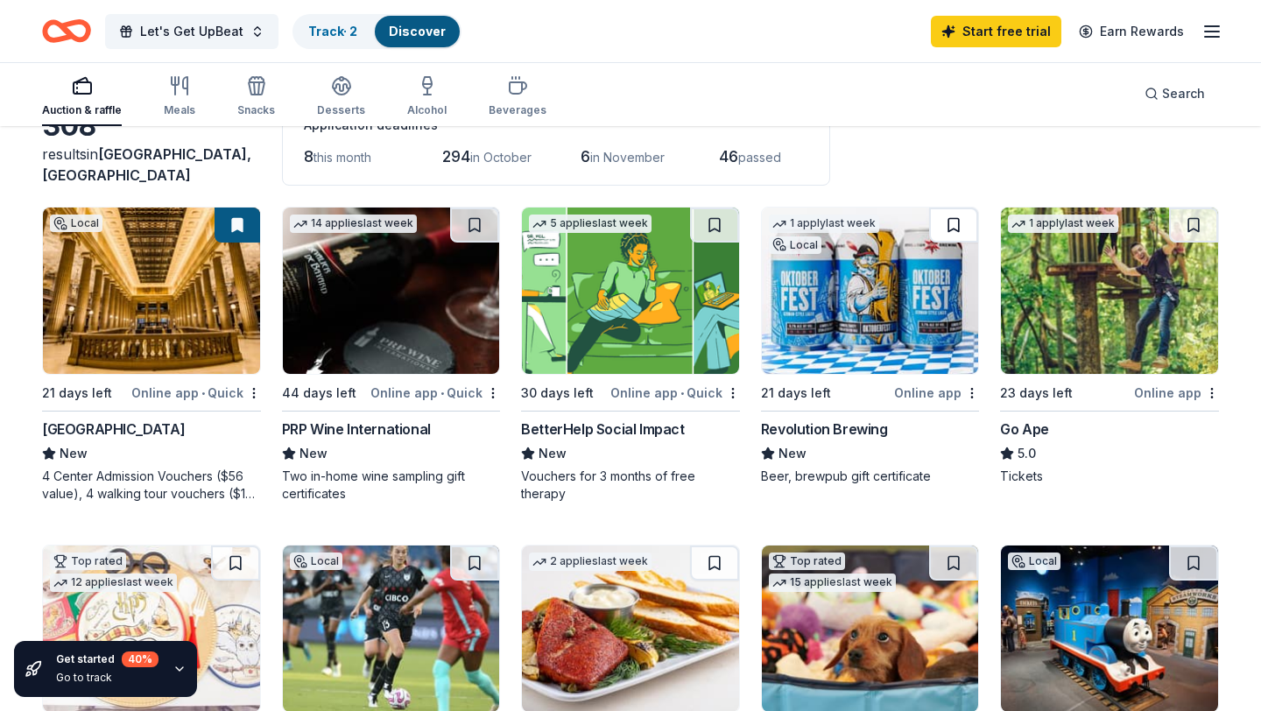
click at [959, 229] on button at bounding box center [953, 225] width 49 height 35
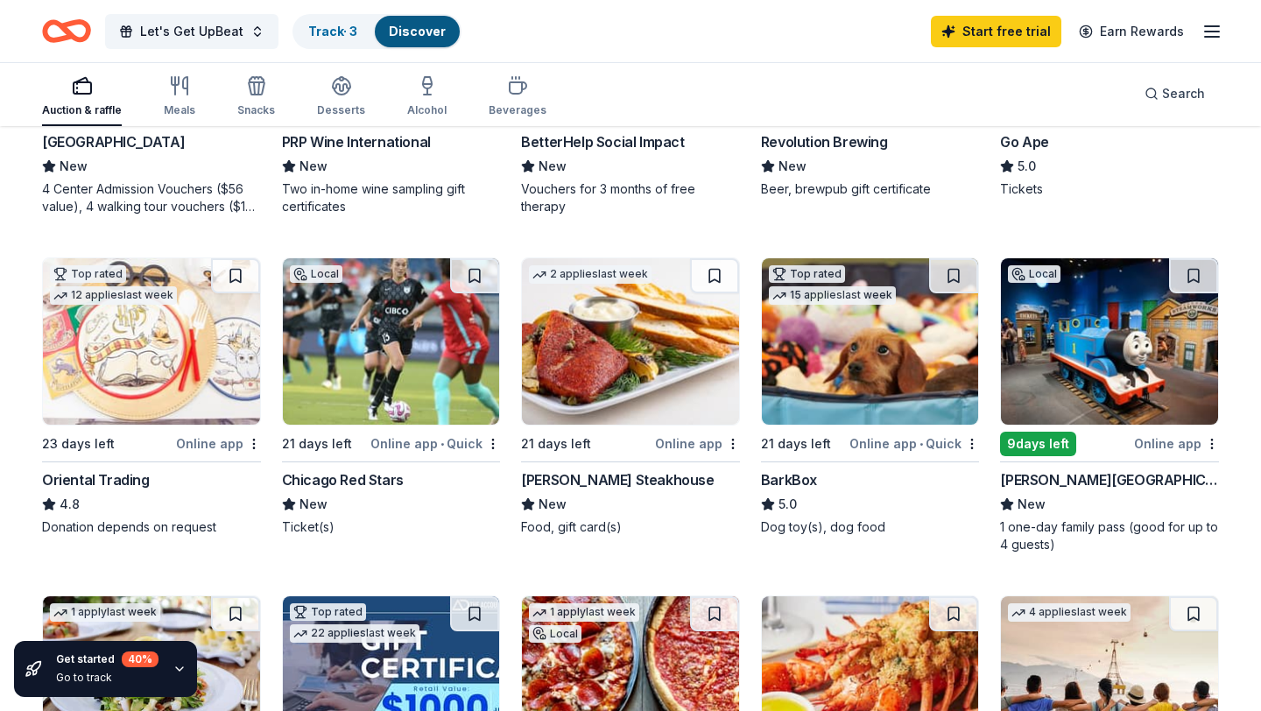
scroll to position [416, 0]
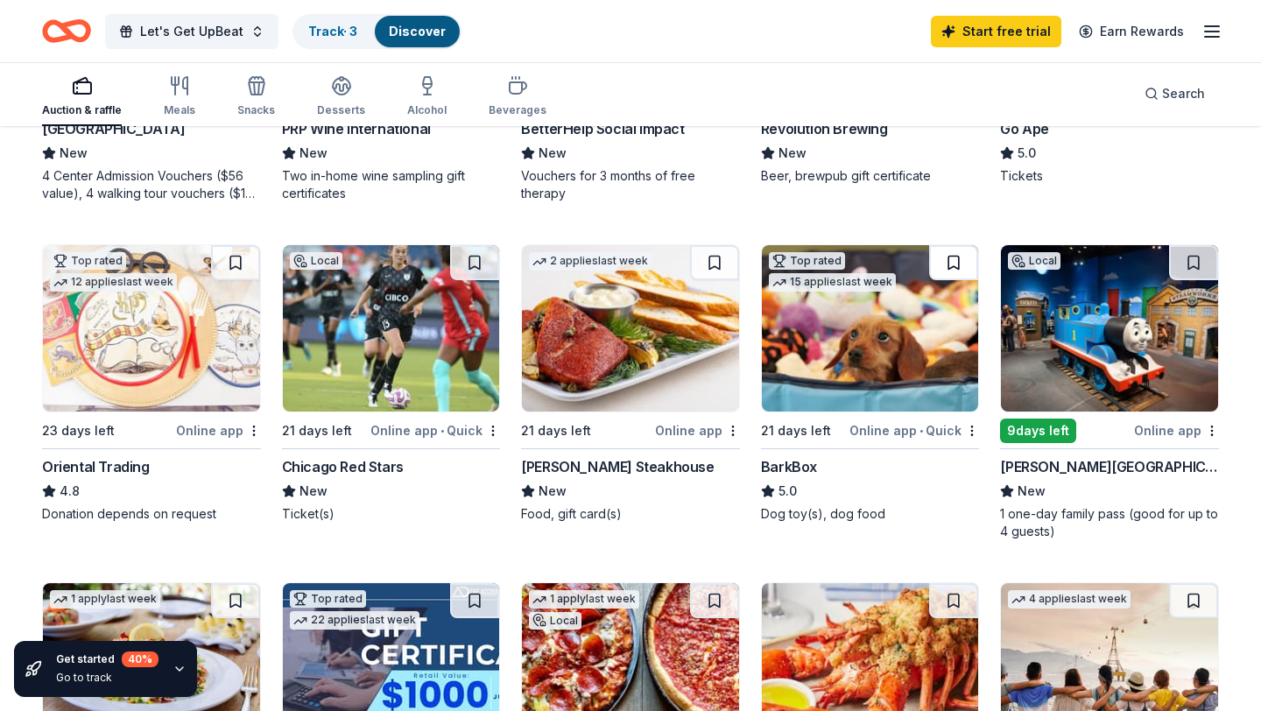
click at [947, 270] on button at bounding box center [953, 262] width 49 height 35
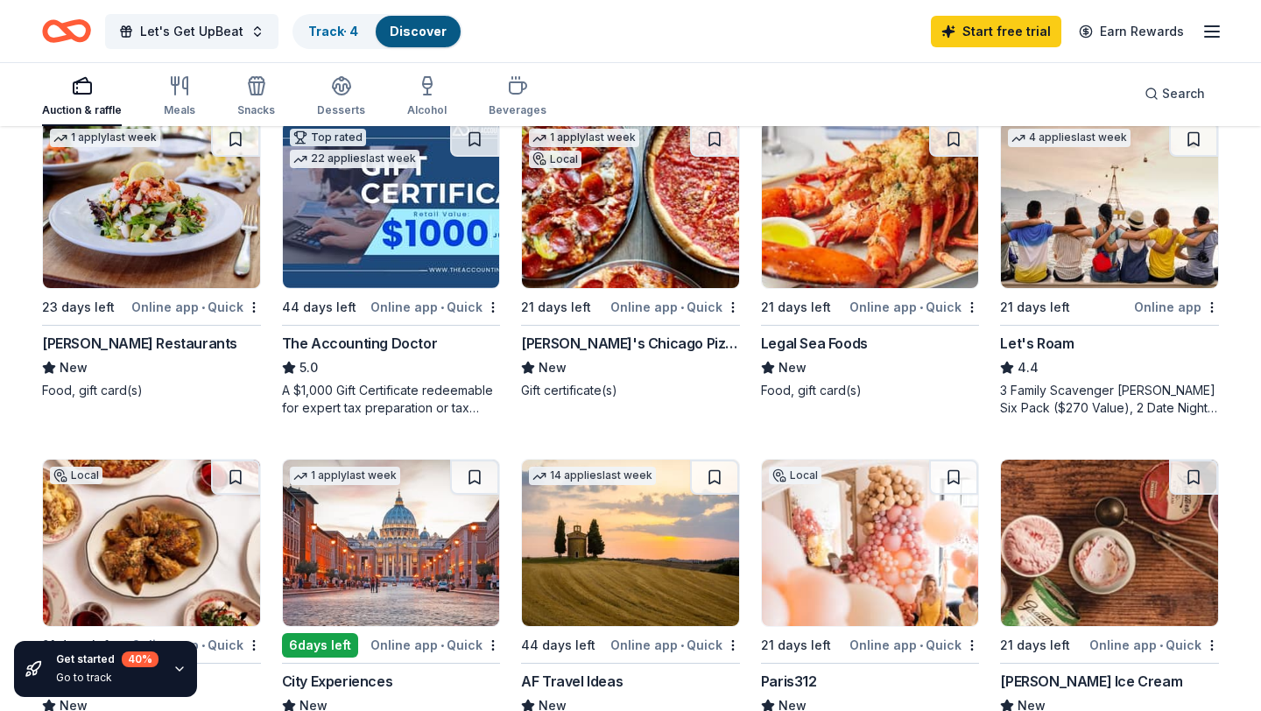
scroll to position [876, 0]
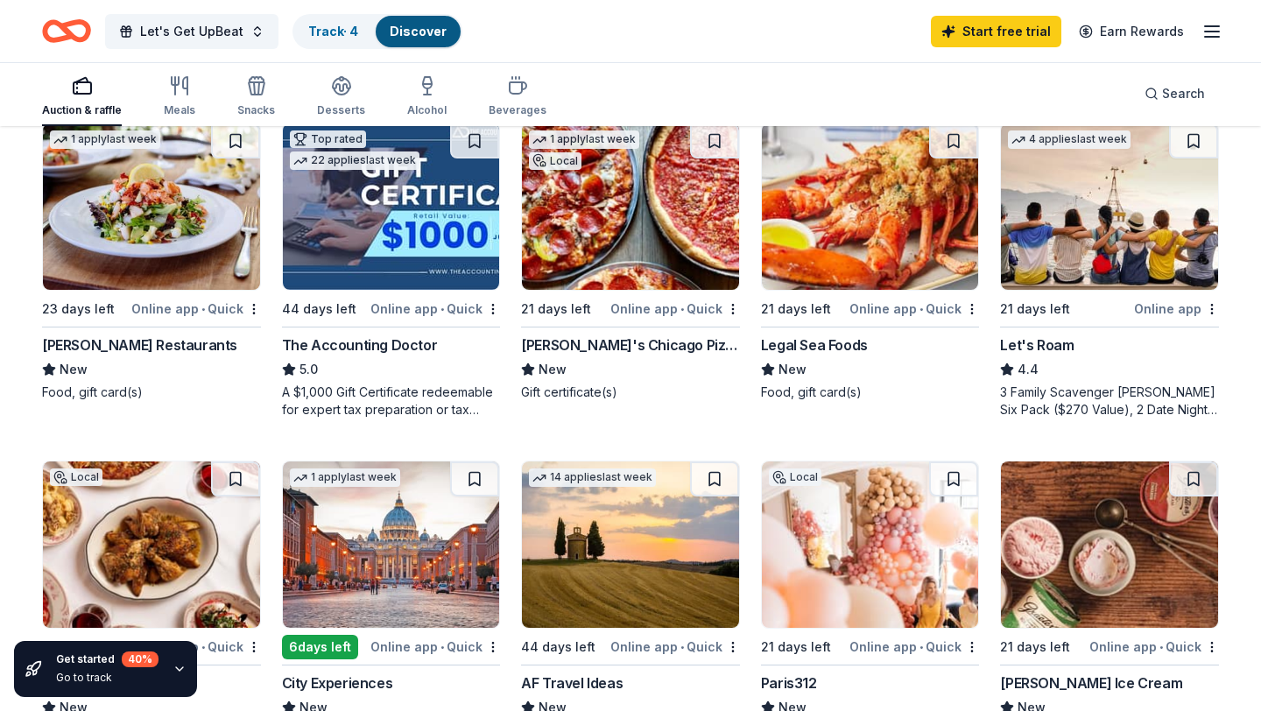
click at [1077, 199] on img at bounding box center [1109, 206] width 217 height 166
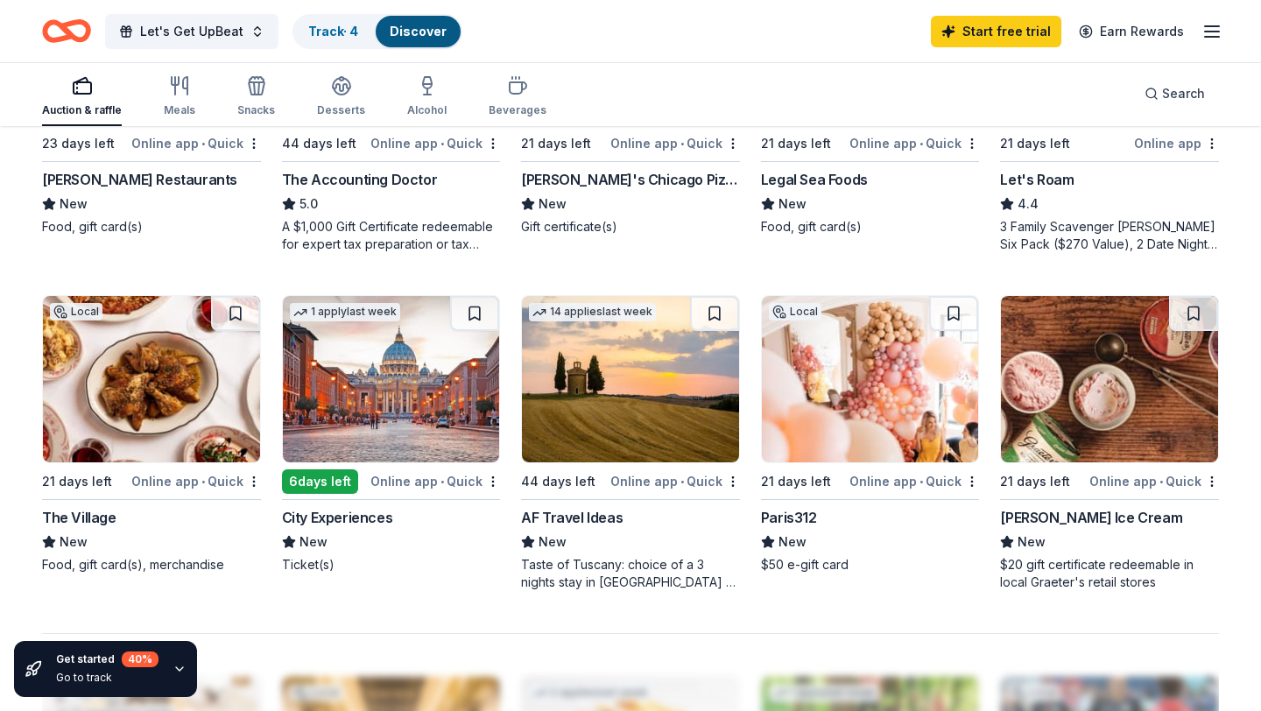
scroll to position [1036, 0]
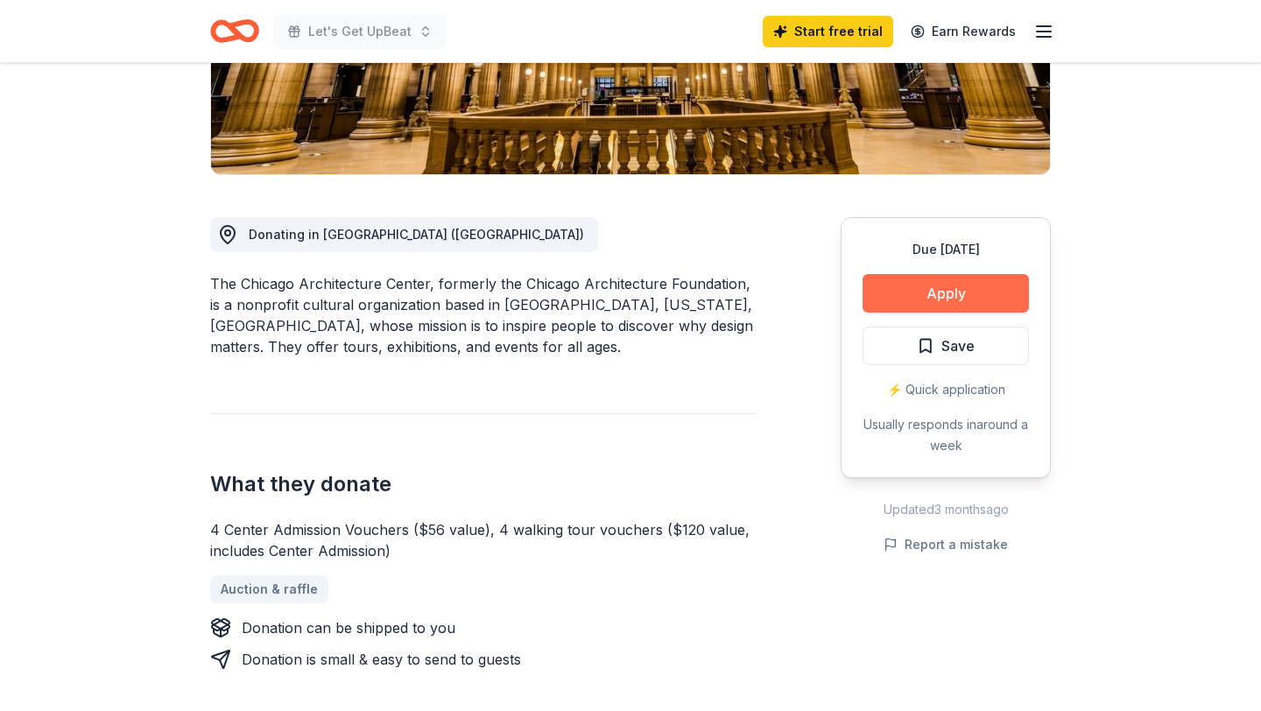
scroll to position [356, 0]
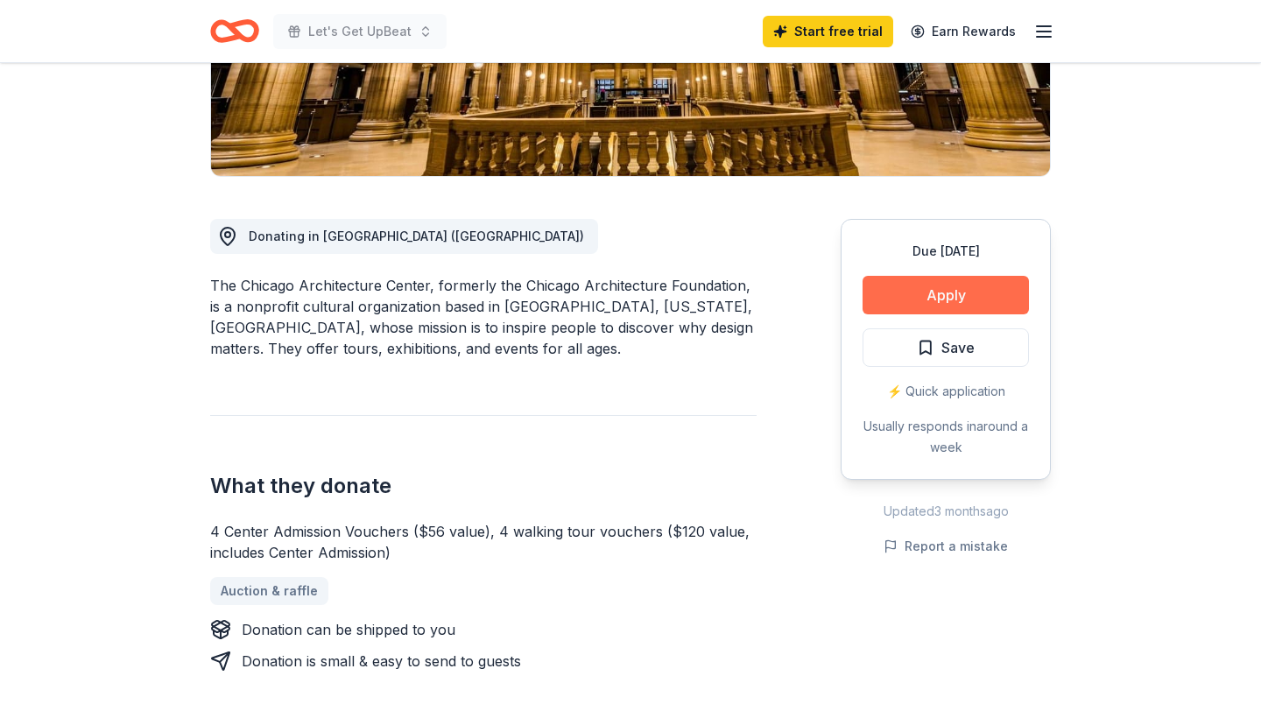
click at [915, 283] on button "Apply" at bounding box center [946, 295] width 166 height 39
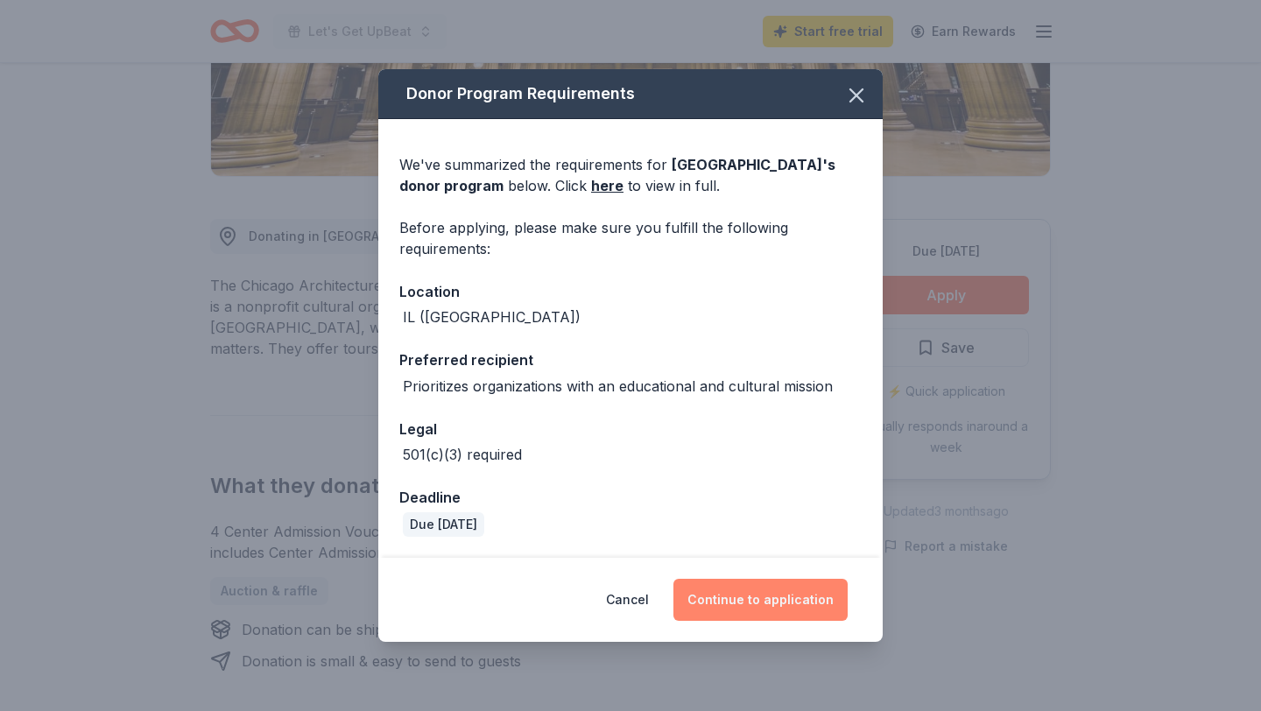
click at [746, 606] on button "Continue to application" at bounding box center [760, 600] width 174 height 42
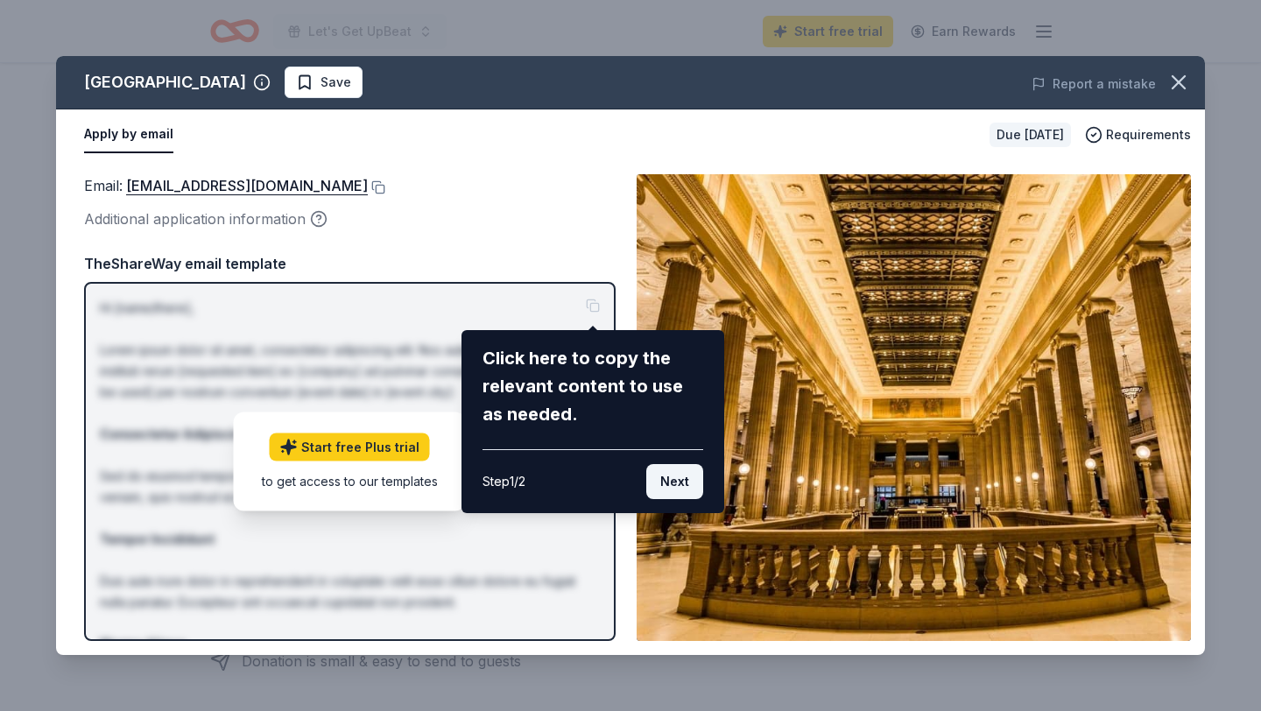
click at [669, 479] on button "Next" at bounding box center [674, 481] width 57 height 35
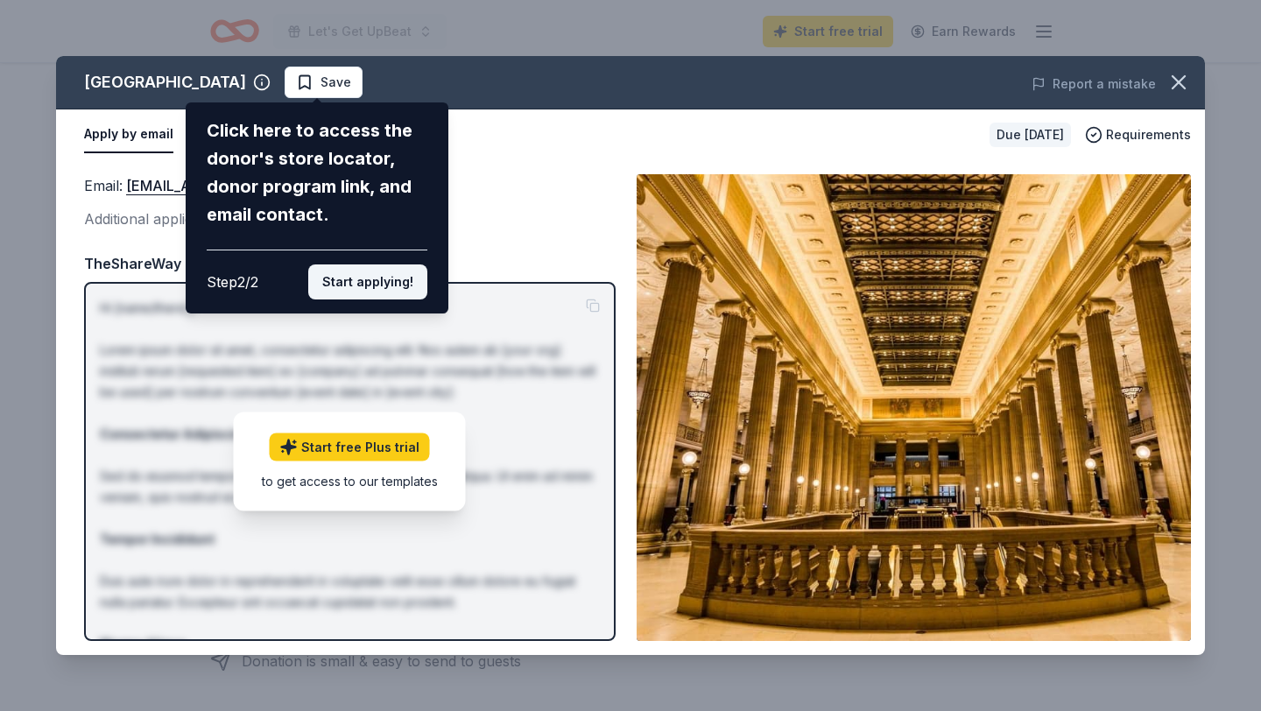
click at [349, 278] on button "Start applying!" at bounding box center [367, 281] width 119 height 35
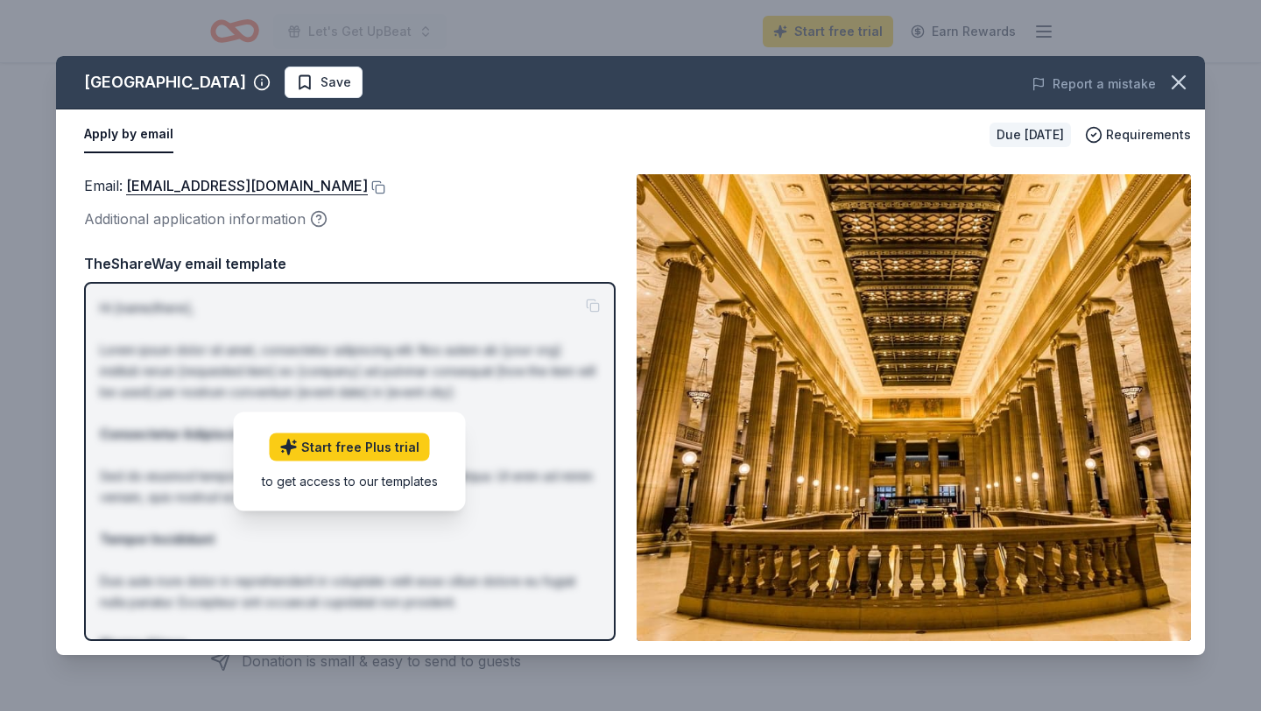
click at [377, 187] on div "Chicago Architecture Center Save Report a mistake Apply by email Due in 21 days…" at bounding box center [630, 355] width 1149 height 599
click at [373, 84] on div "Chicago Architecture Center Save Report a mistake Apply by email Due in 21 days…" at bounding box center [630, 355] width 1149 height 599
click at [128, 140] on div "Chicago Architecture Center Save Report a mistake Apply by email Due in 21 days…" at bounding box center [630, 355] width 1149 height 599
click at [299, 195] on div "Chicago Architecture Center Save Report a mistake Apply by email Due in 21 days…" at bounding box center [630, 355] width 1149 height 599
click at [1189, 83] on icon "button" at bounding box center [1178, 82] width 25 height 25
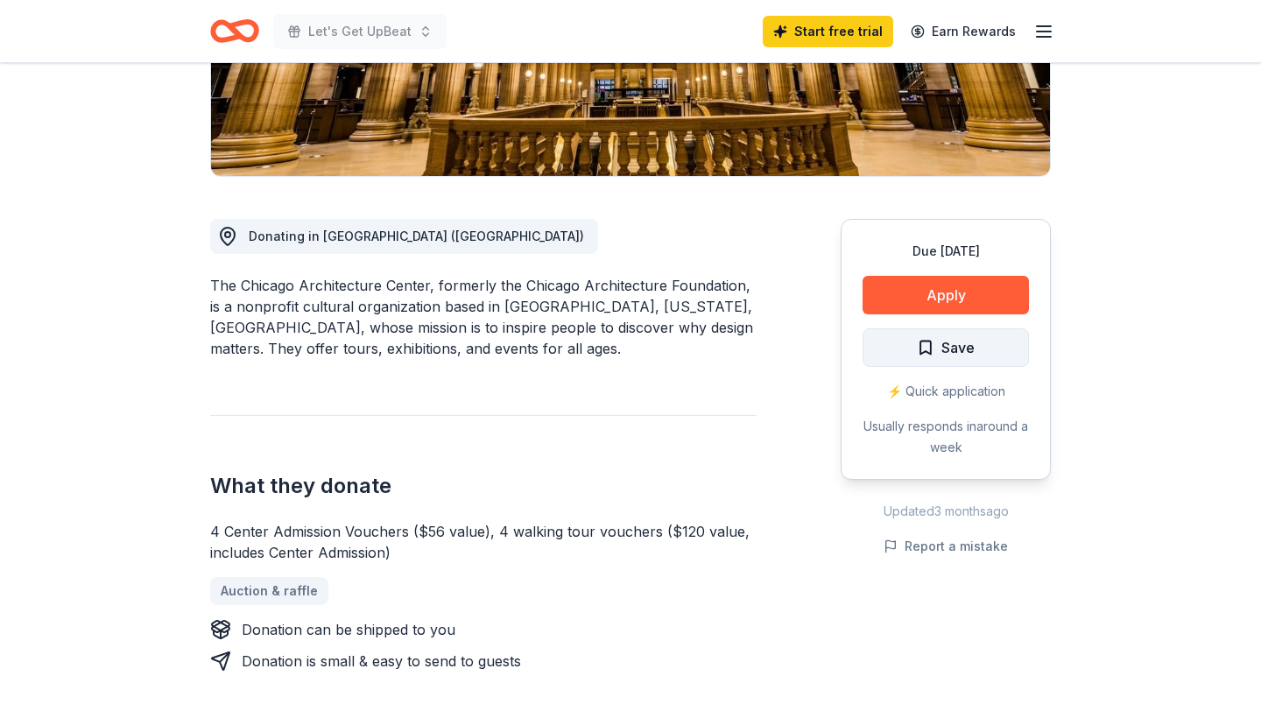
click at [972, 347] on span "Save" at bounding box center [957, 347] width 33 height 23
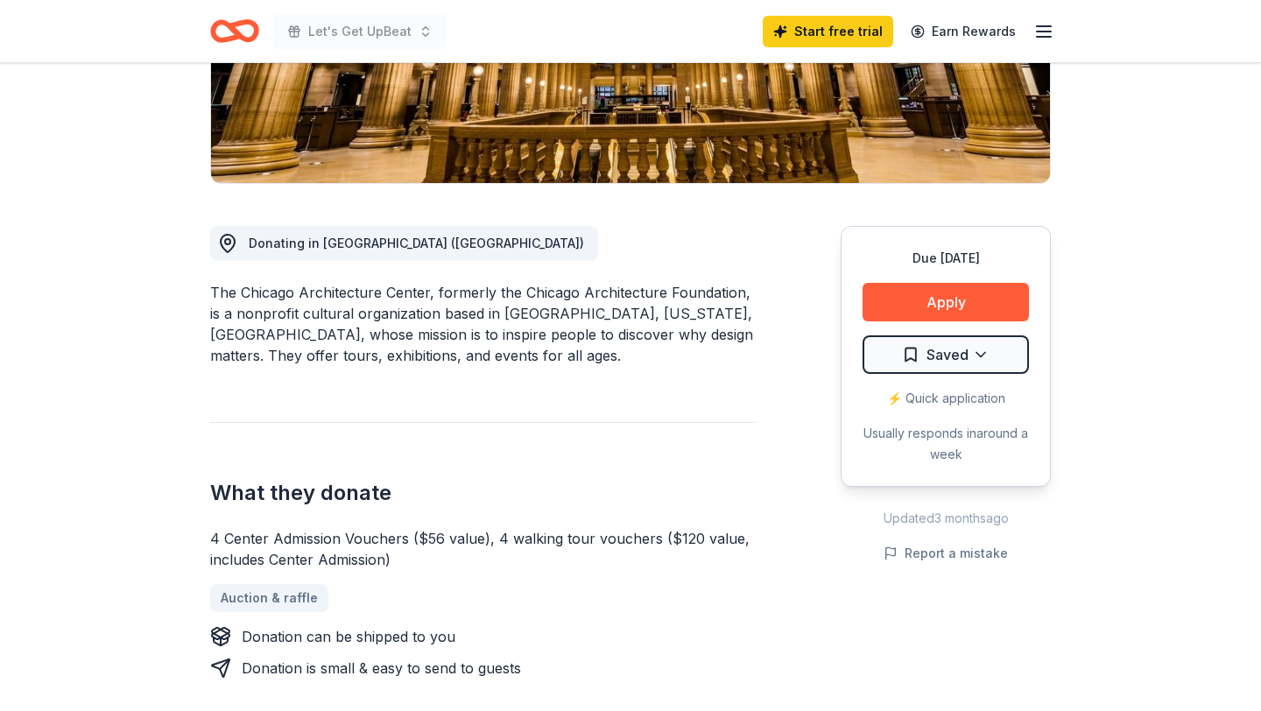
scroll to position [360, 0]
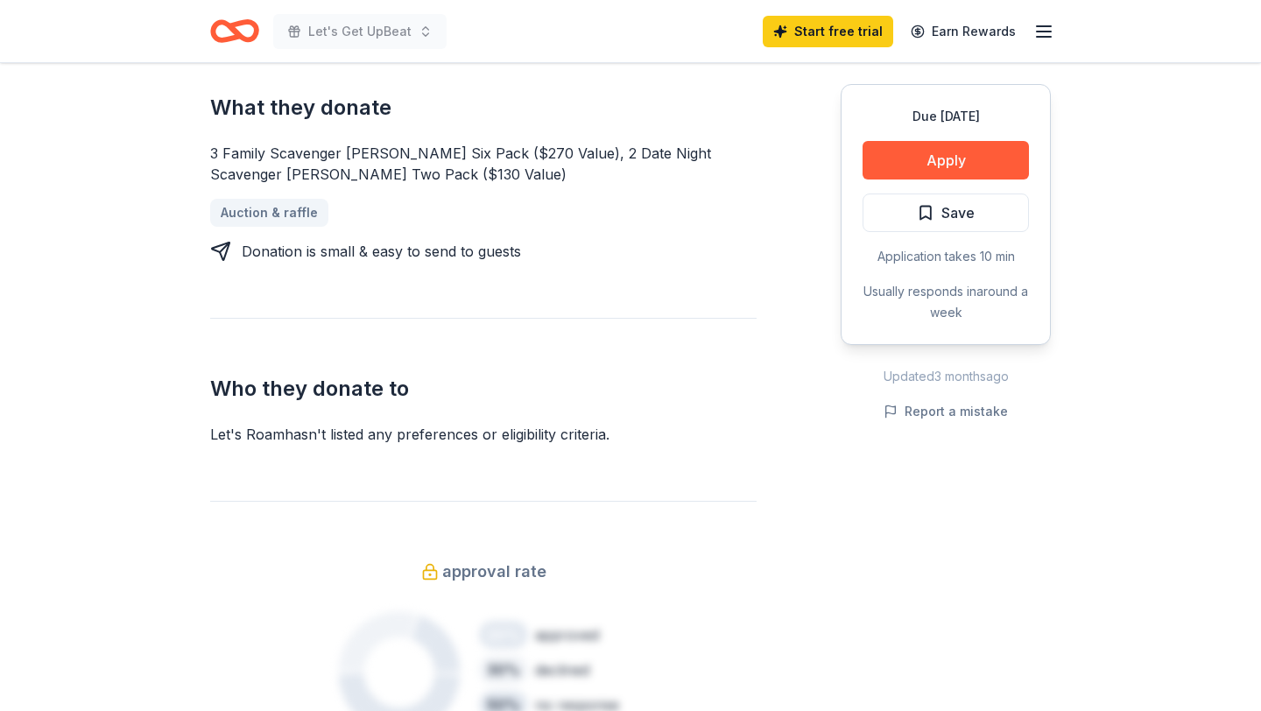
scroll to position [743, 0]
